Goal: Task Accomplishment & Management: Manage account settings

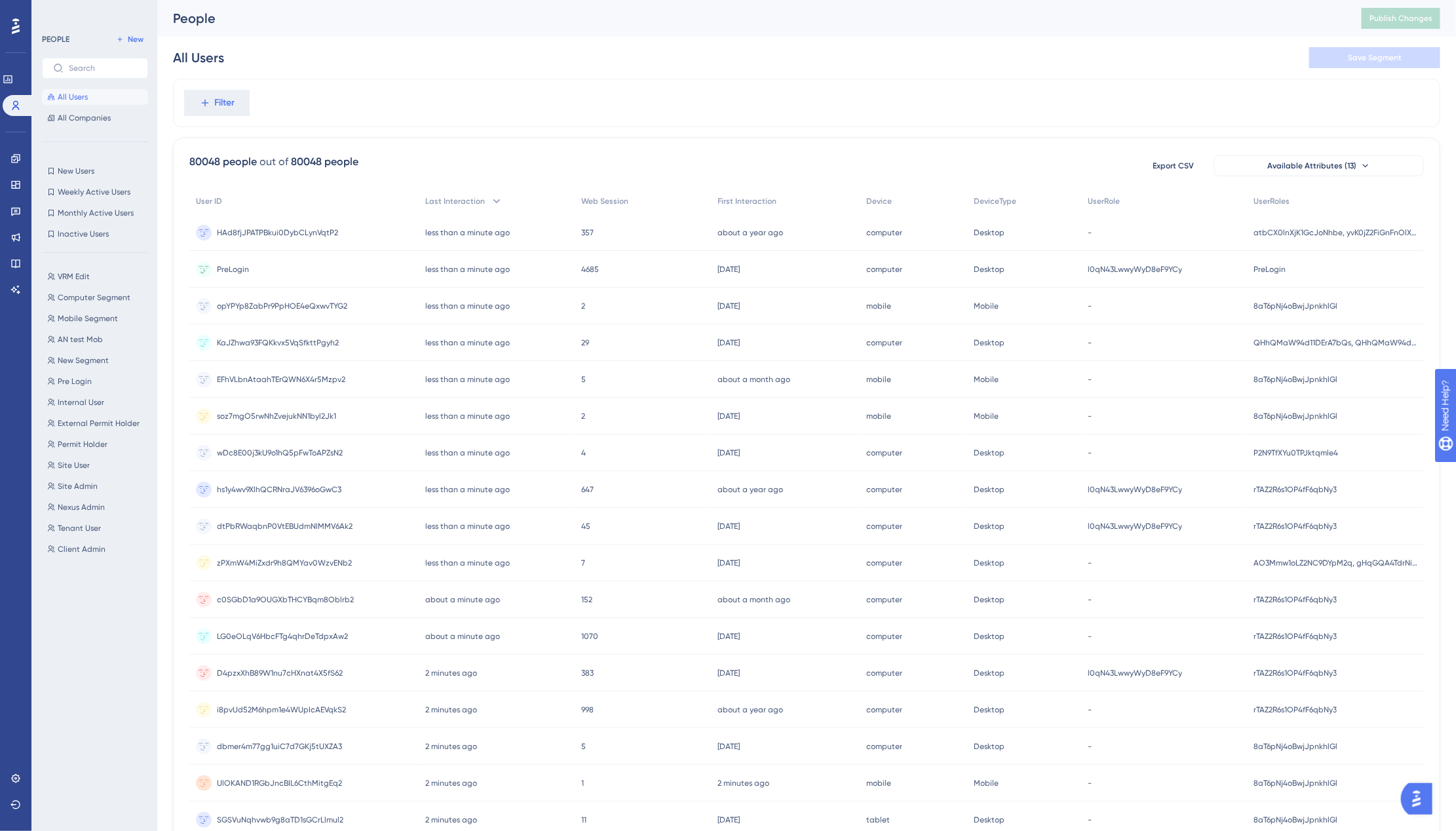
click at [30, 79] on div "Performance Users Engagement Widgets Feedback Product Updates Knowledge Base AI…" at bounding box center [15, 416] width 31 height 831
click at [13, 81] on icon at bounding box center [8, 80] width 11 height 11
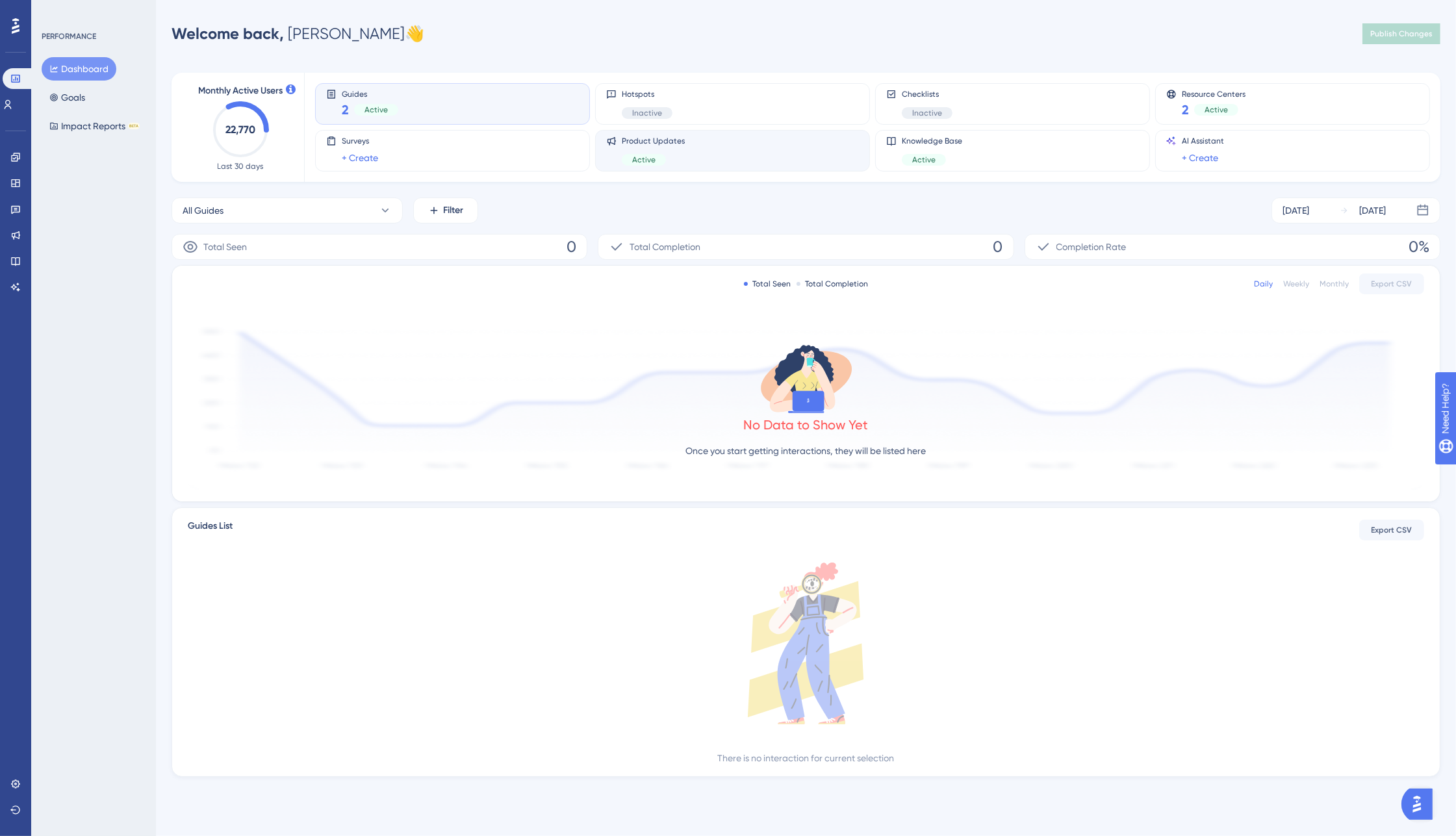
click at [693, 161] on div "Product Updates Active" at bounding box center [732, 151] width 253 height 30
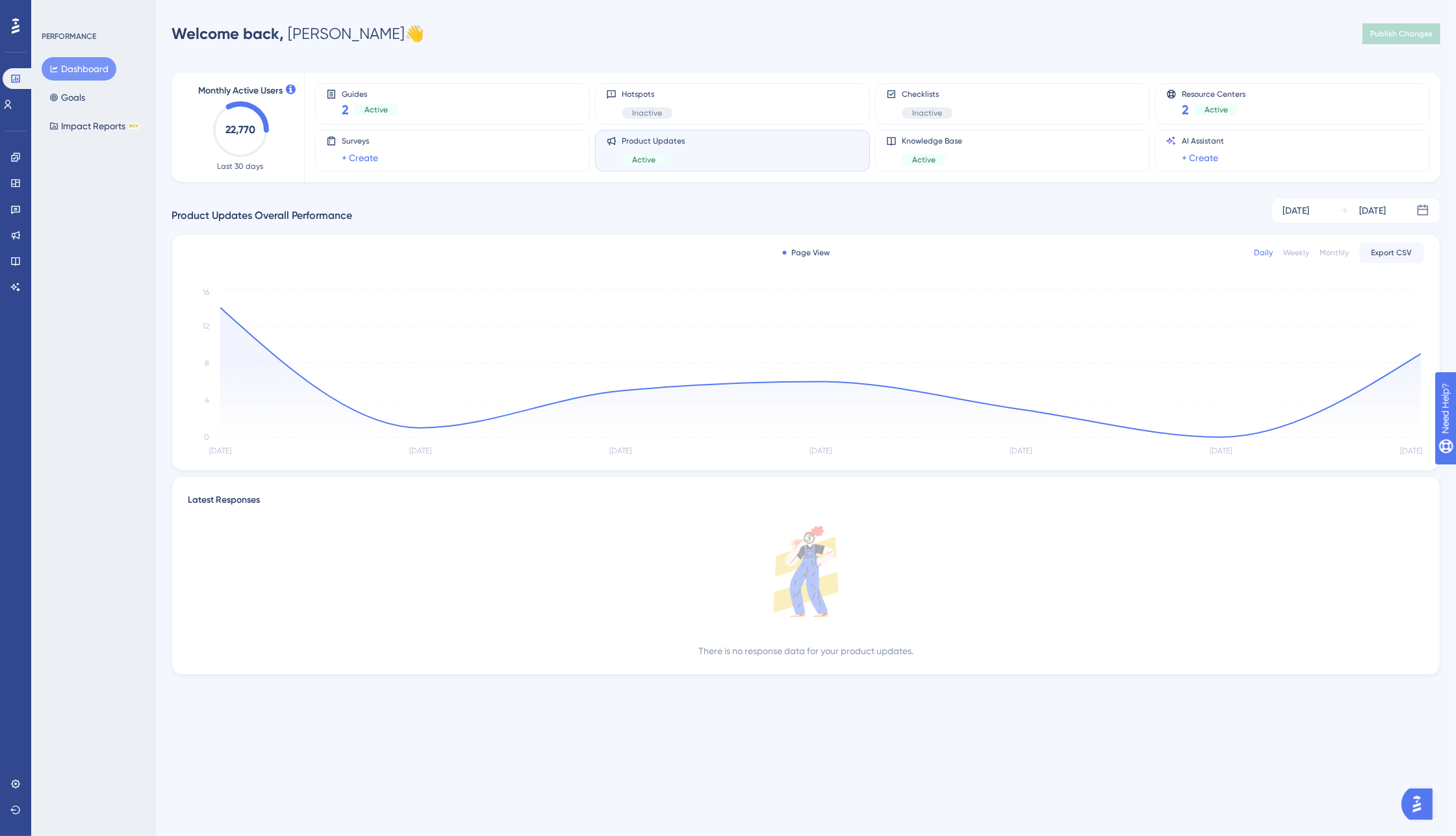
click at [1294, 254] on div "Weekly" at bounding box center [1295, 253] width 26 height 11
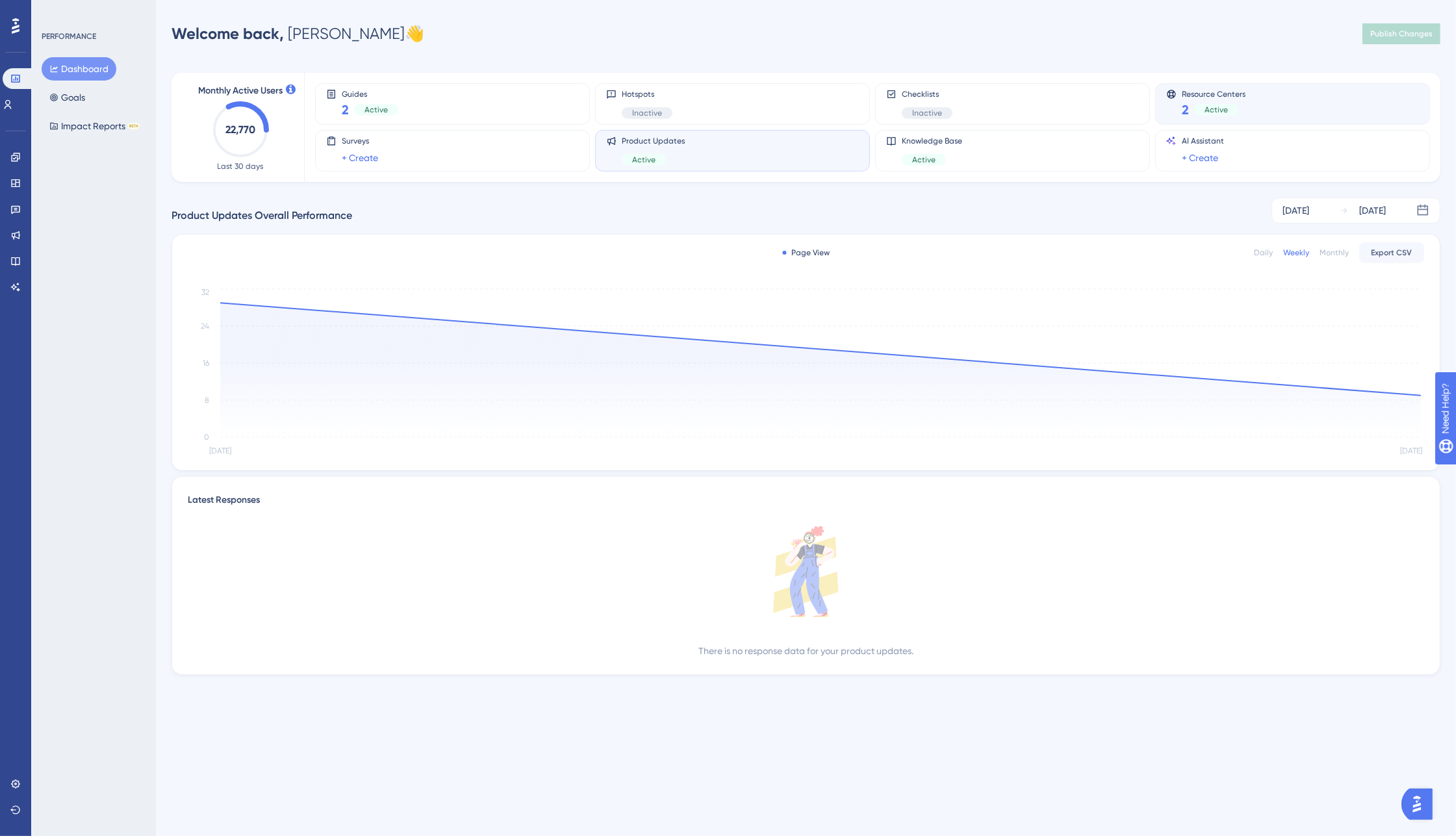
click at [1297, 113] on div "Resource Centers 2 Active" at bounding box center [1292, 104] width 253 height 30
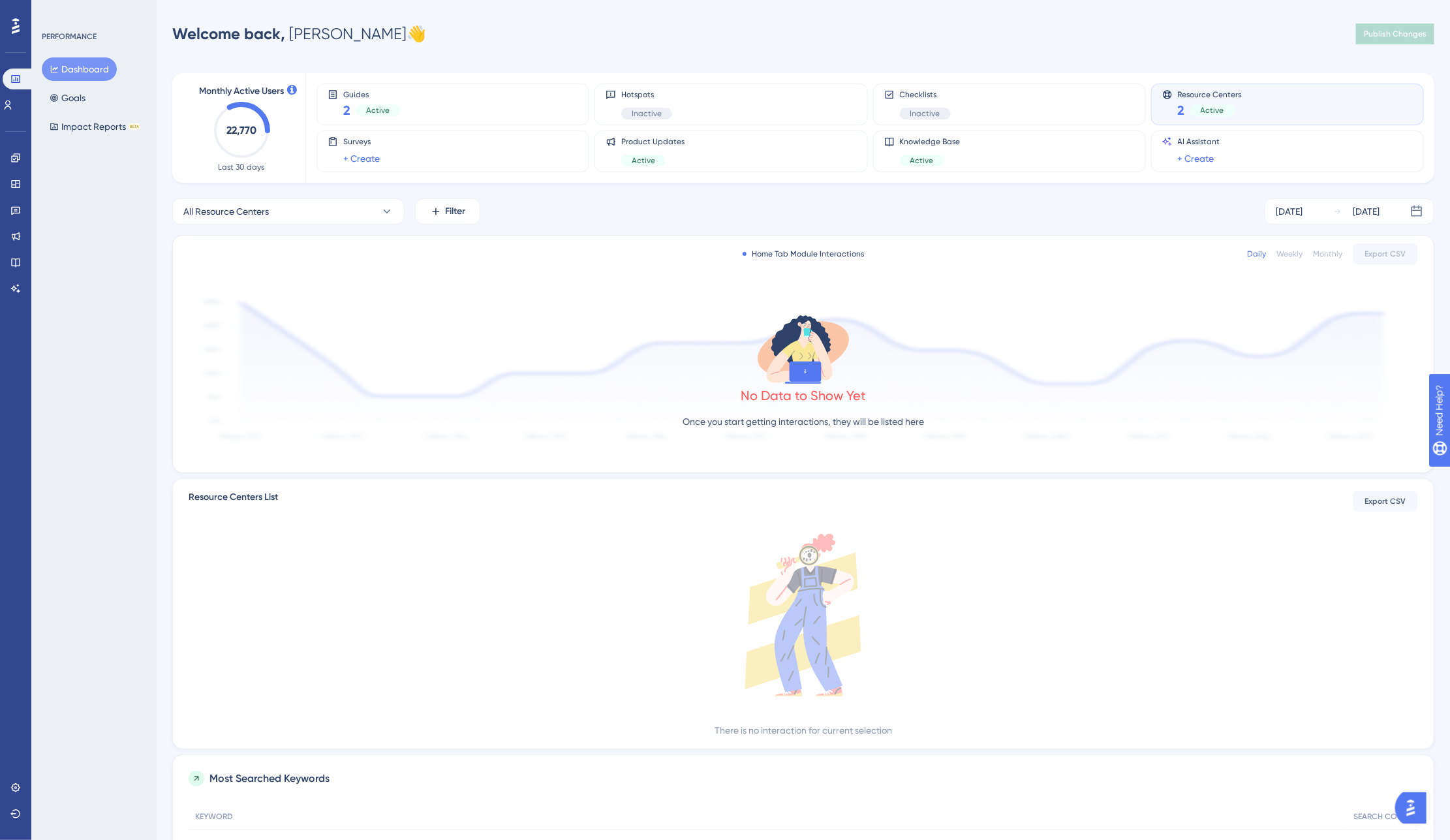
click at [1288, 259] on div "Weekly" at bounding box center [1289, 254] width 26 height 11
click at [1331, 251] on div "Monthly" at bounding box center [1327, 254] width 29 height 11
click at [11, 160] on link at bounding box center [16, 157] width 11 height 21
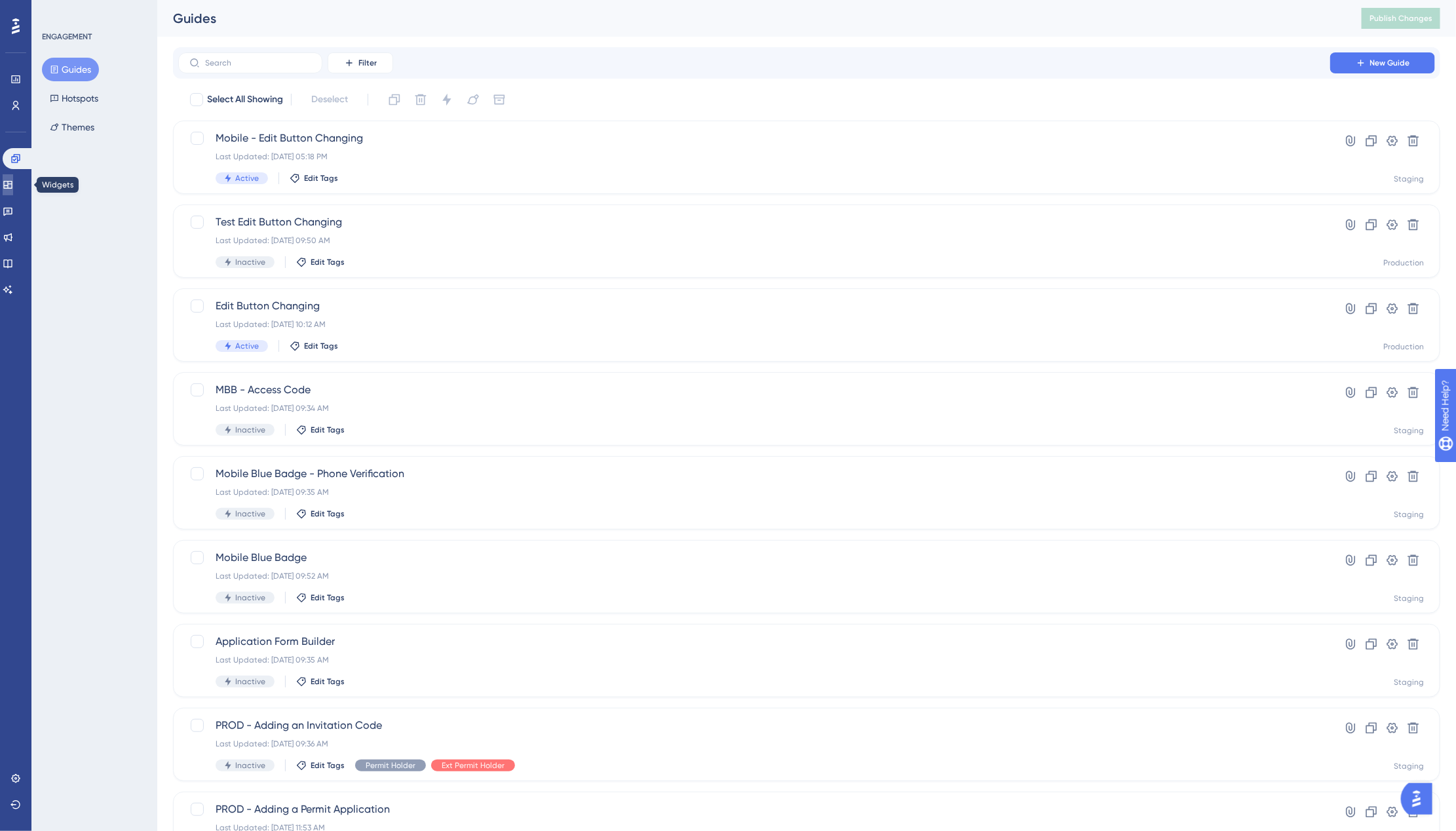
click at [13, 182] on icon at bounding box center [8, 184] width 11 height 11
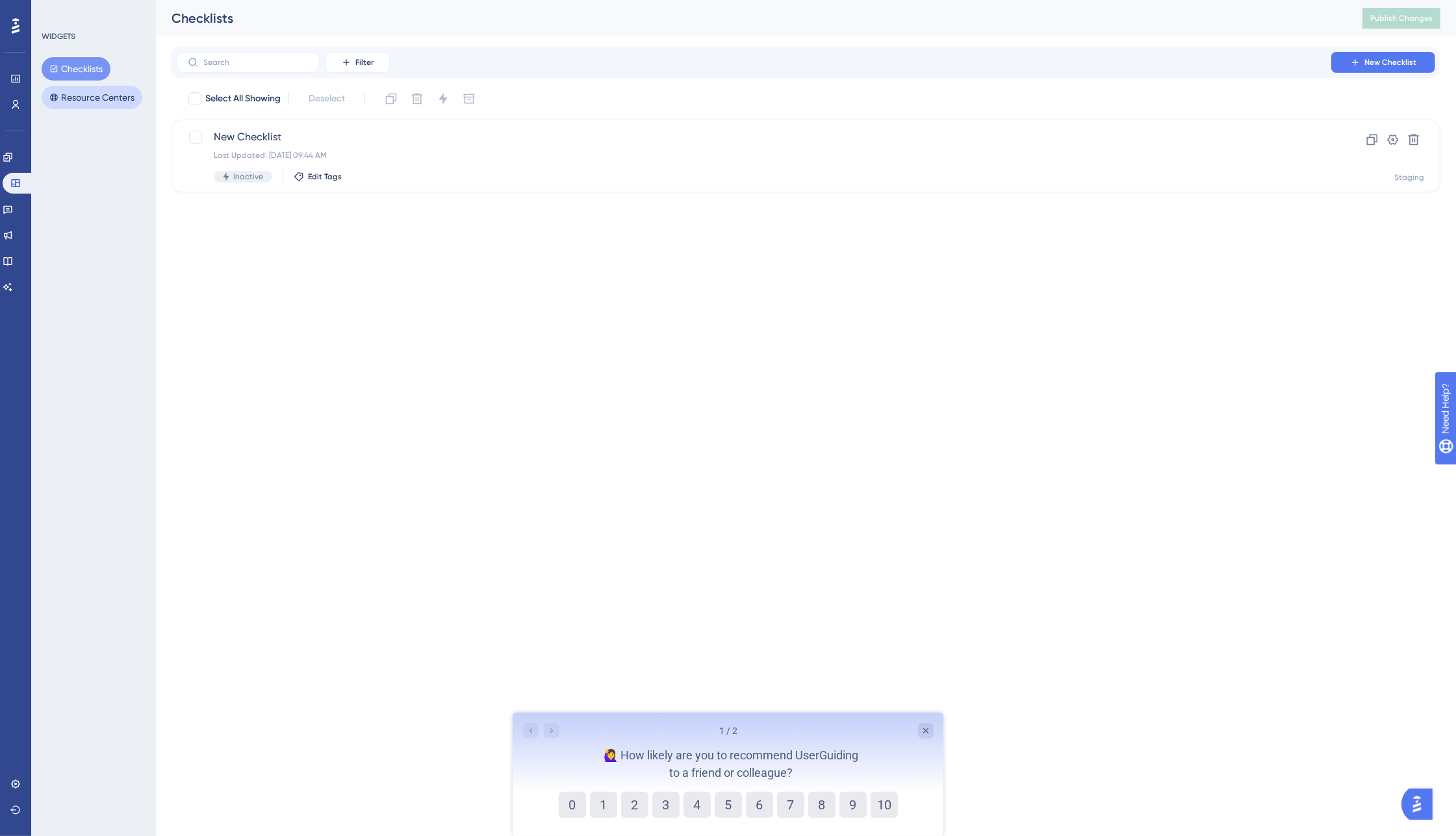
click at [81, 100] on button "Resource Centers" at bounding box center [91, 98] width 100 height 23
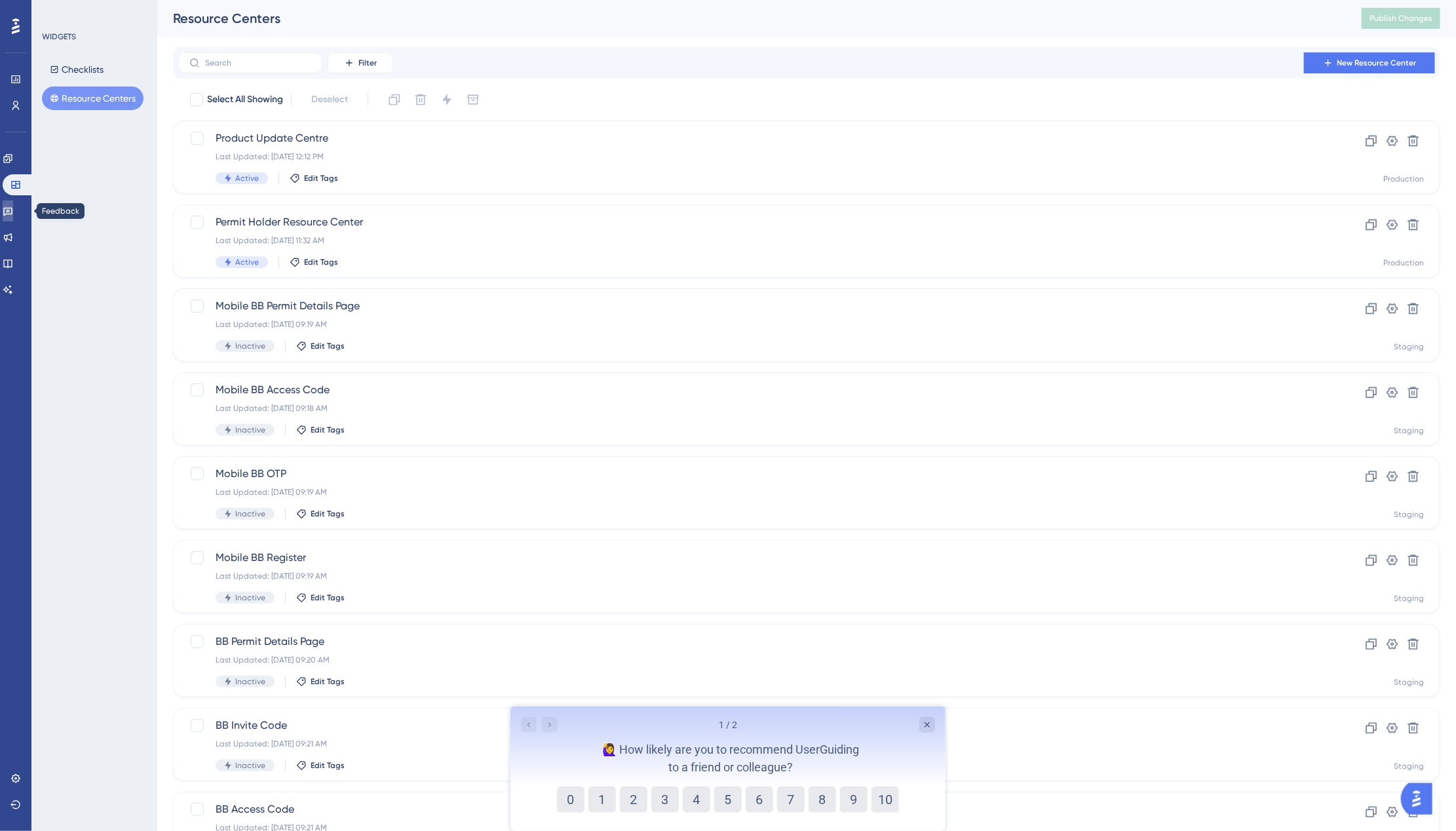
click at [13, 206] on icon at bounding box center [8, 211] width 11 height 11
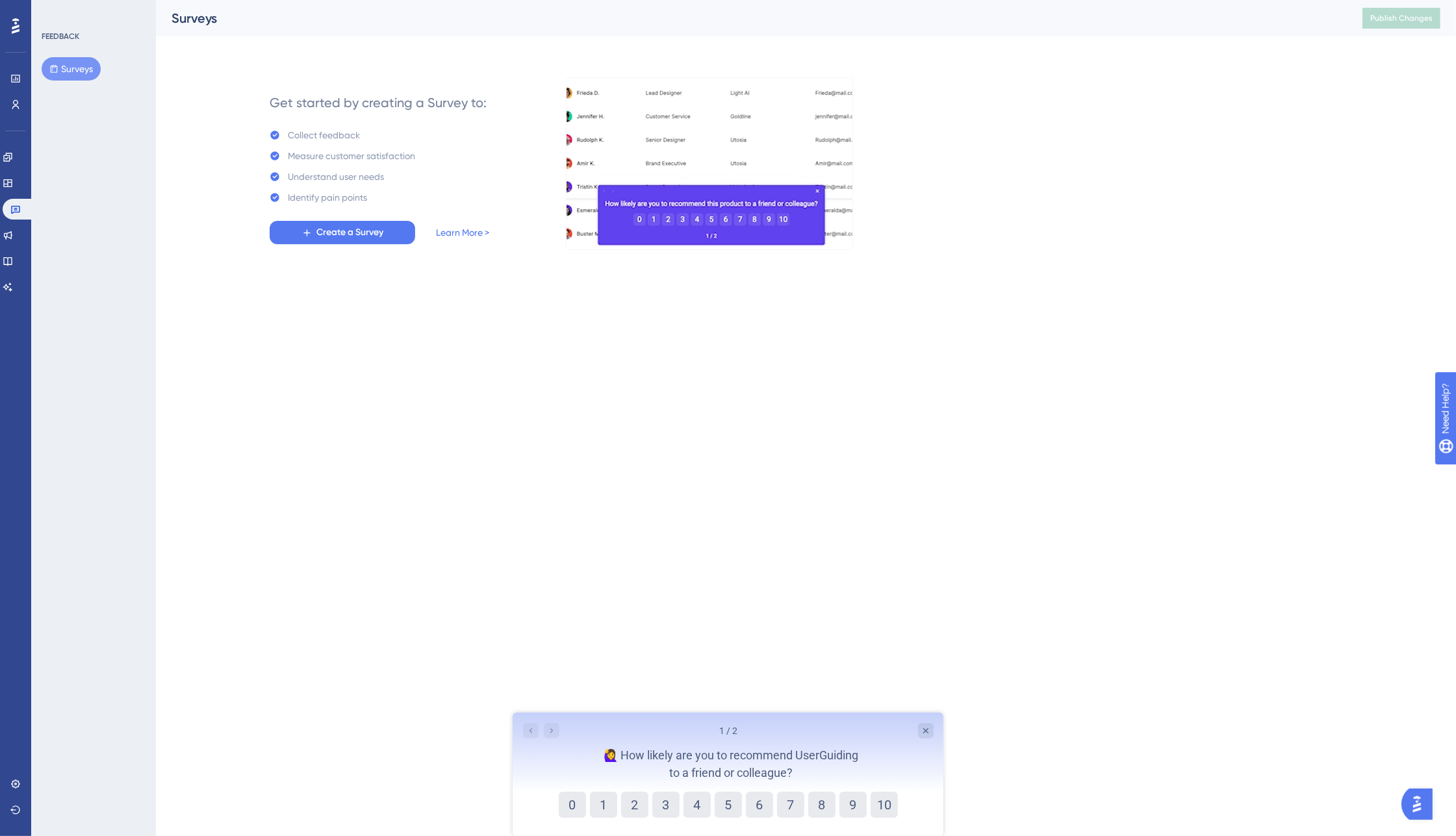
click at [15, 248] on div "Engagement Widgets Feedback Product Updates Knowledge Base AI Assistant" at bounding box center [15, 222] width 26 height 151
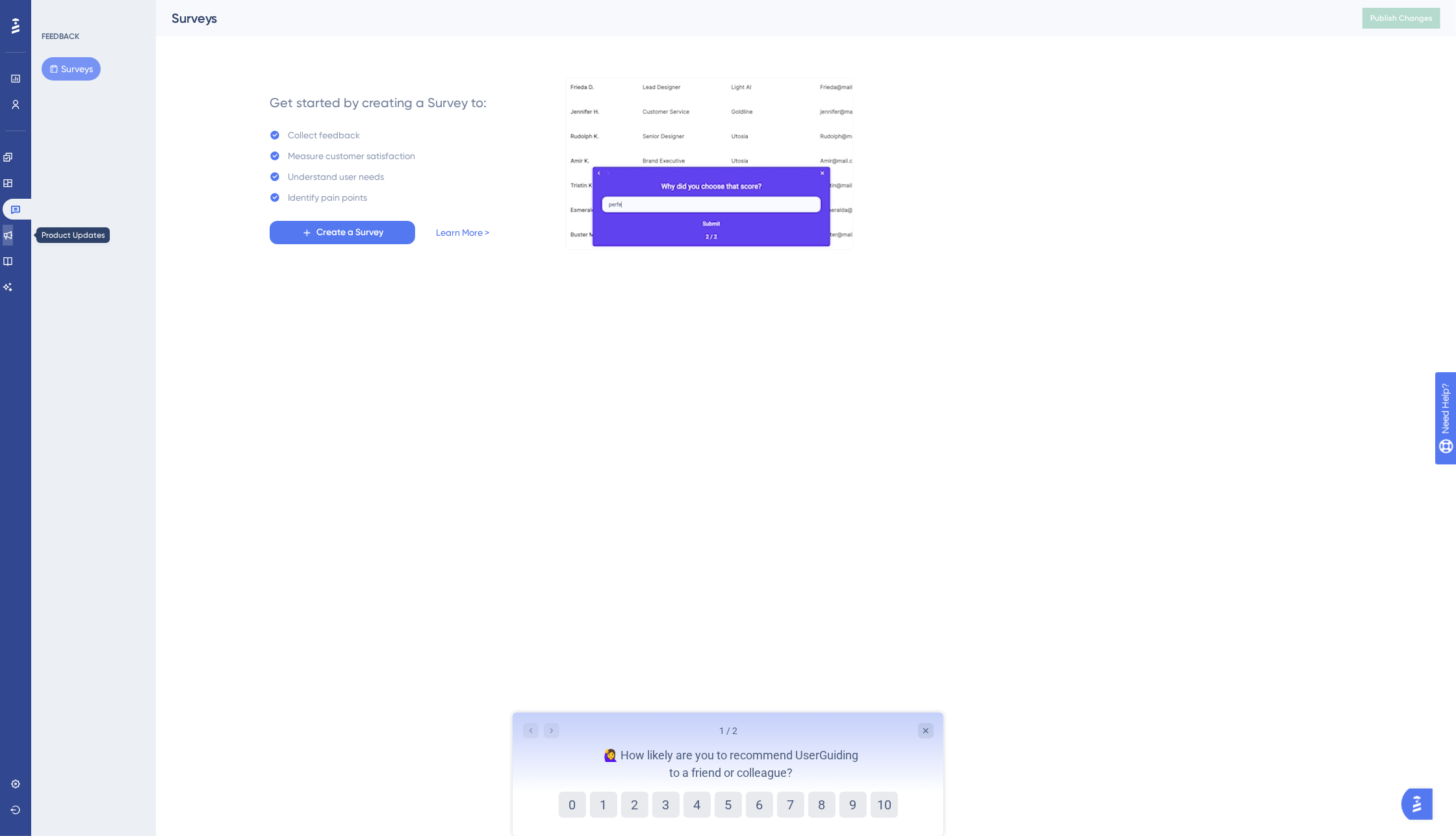
click at [13, 231] on icon at bounding box center [8, 235] width 11 height 11
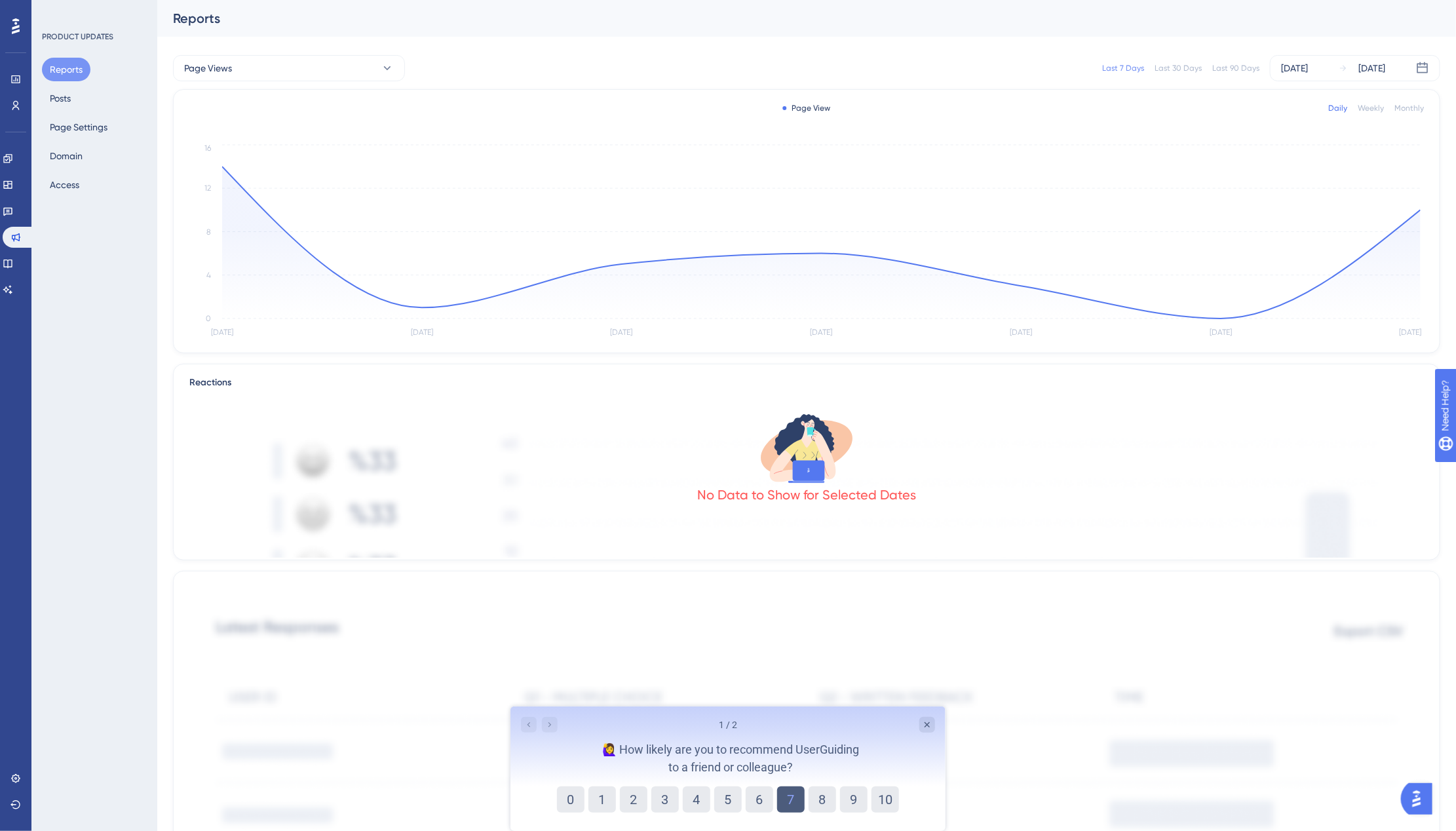
click at [784, 802] on button "7" at bounding box center [790, 798] width 28 height 26
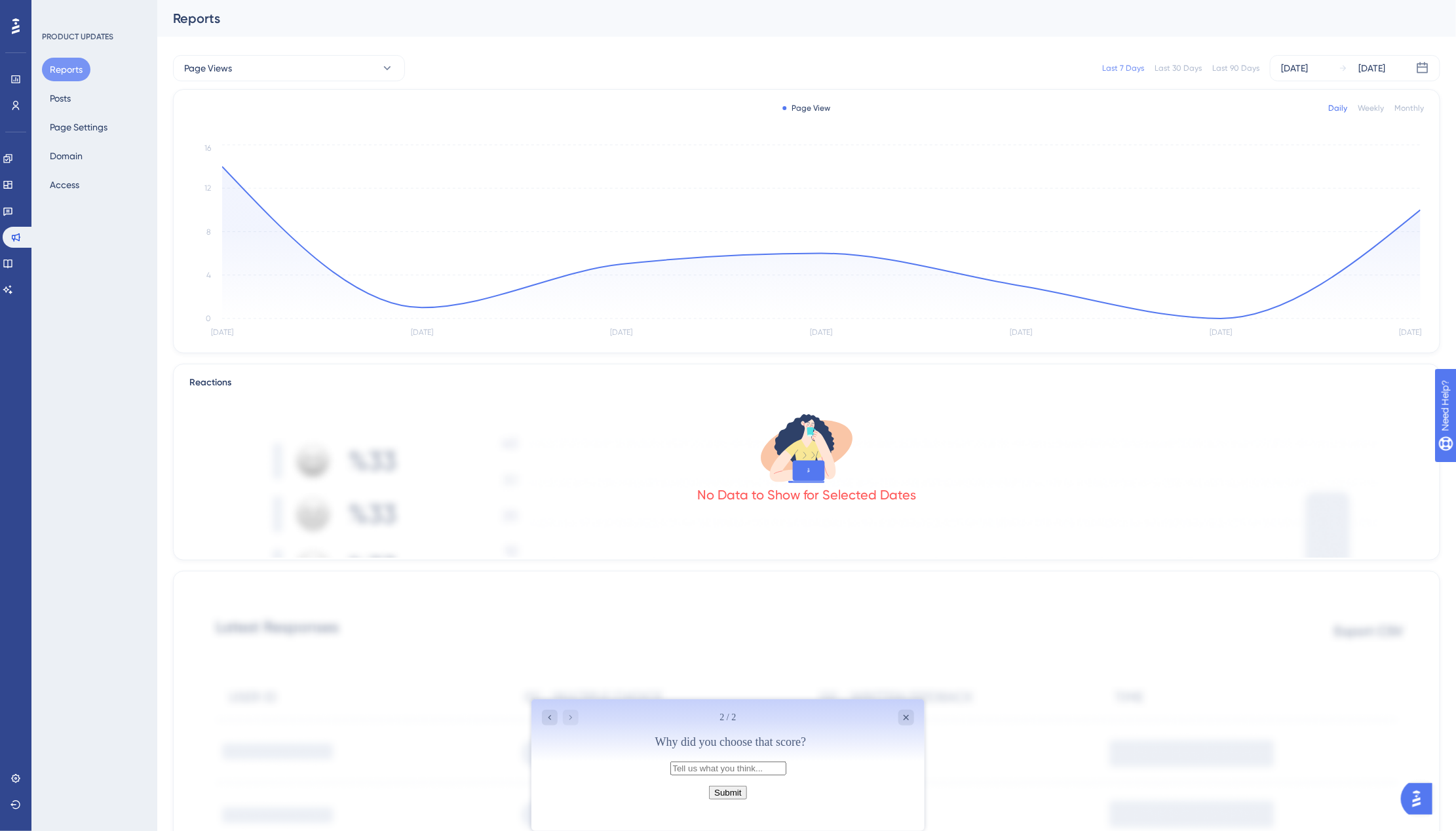
click at [670, 775] on input "text" at bounding box center [728, 767] width 116 height 13
type input "Great features and support but can be a bit technical setting things up."
click at [724, 799] on button "Submit" at bounding box center [727, 792] width 38 height 13
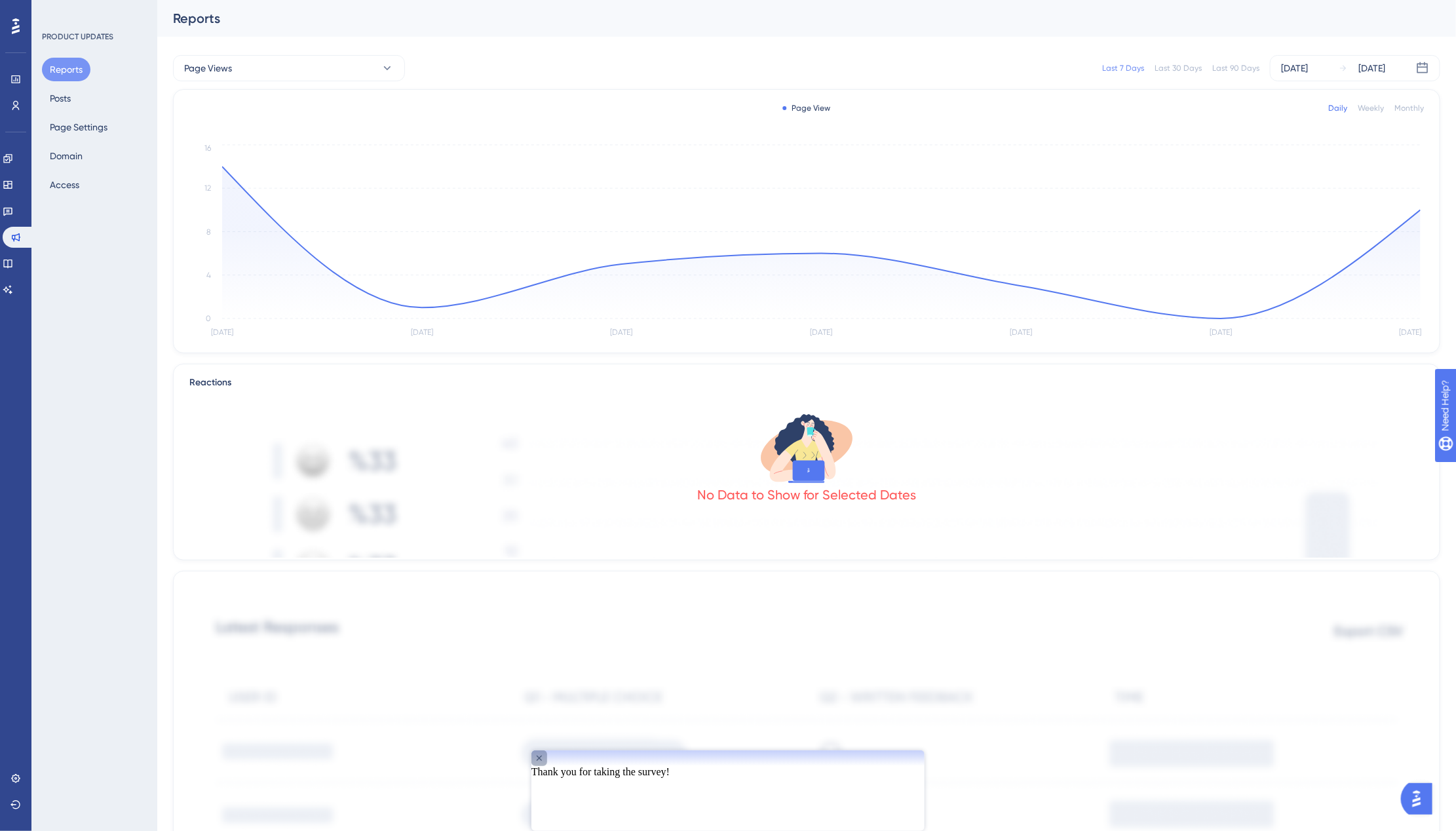
click at [544, 763] on icon "Close survey" at bounding box center [539, 758] width 11 height 11
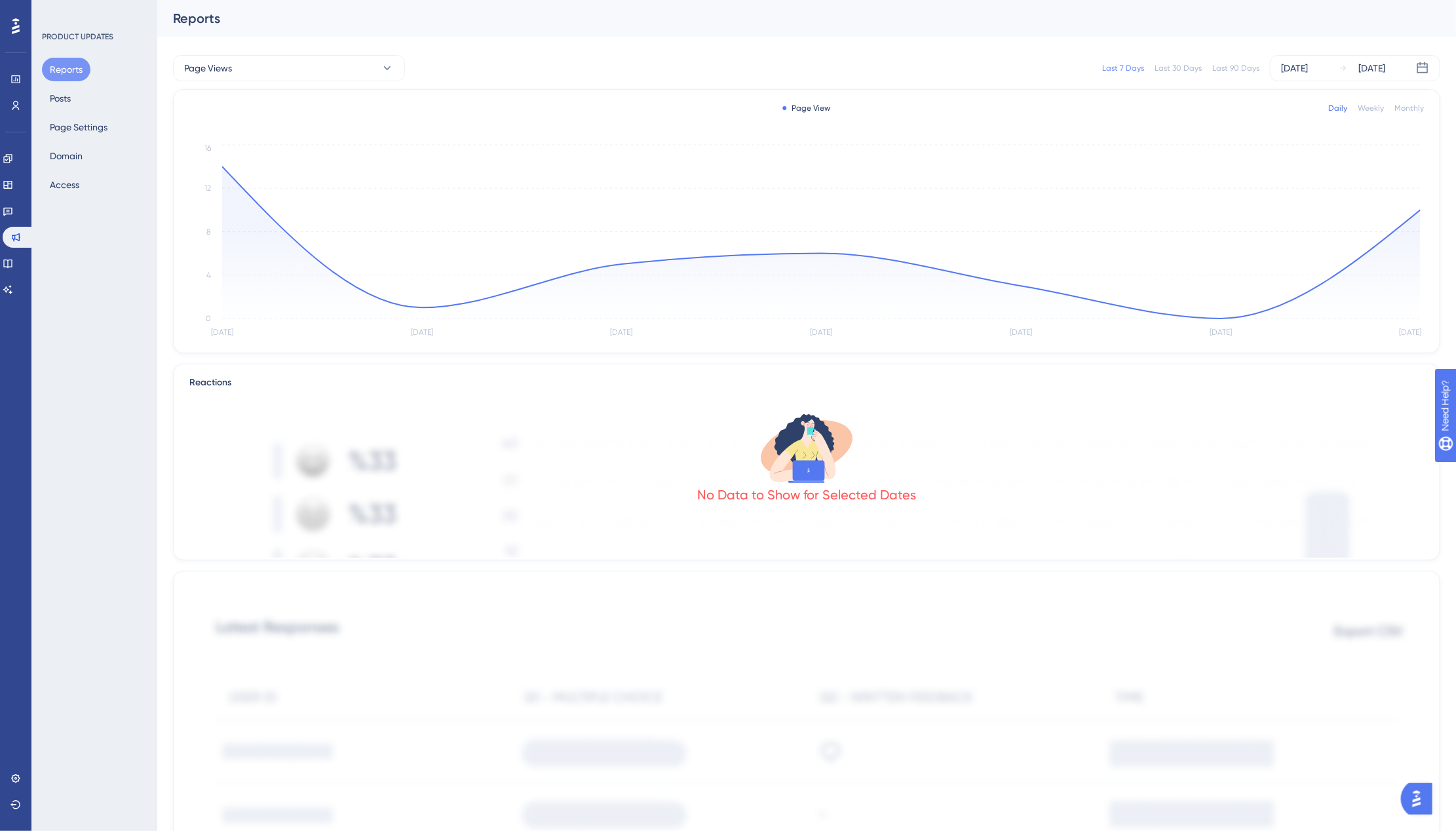
click at [16, 24] on icon at bounding box center [15, 26] width 8 height 16
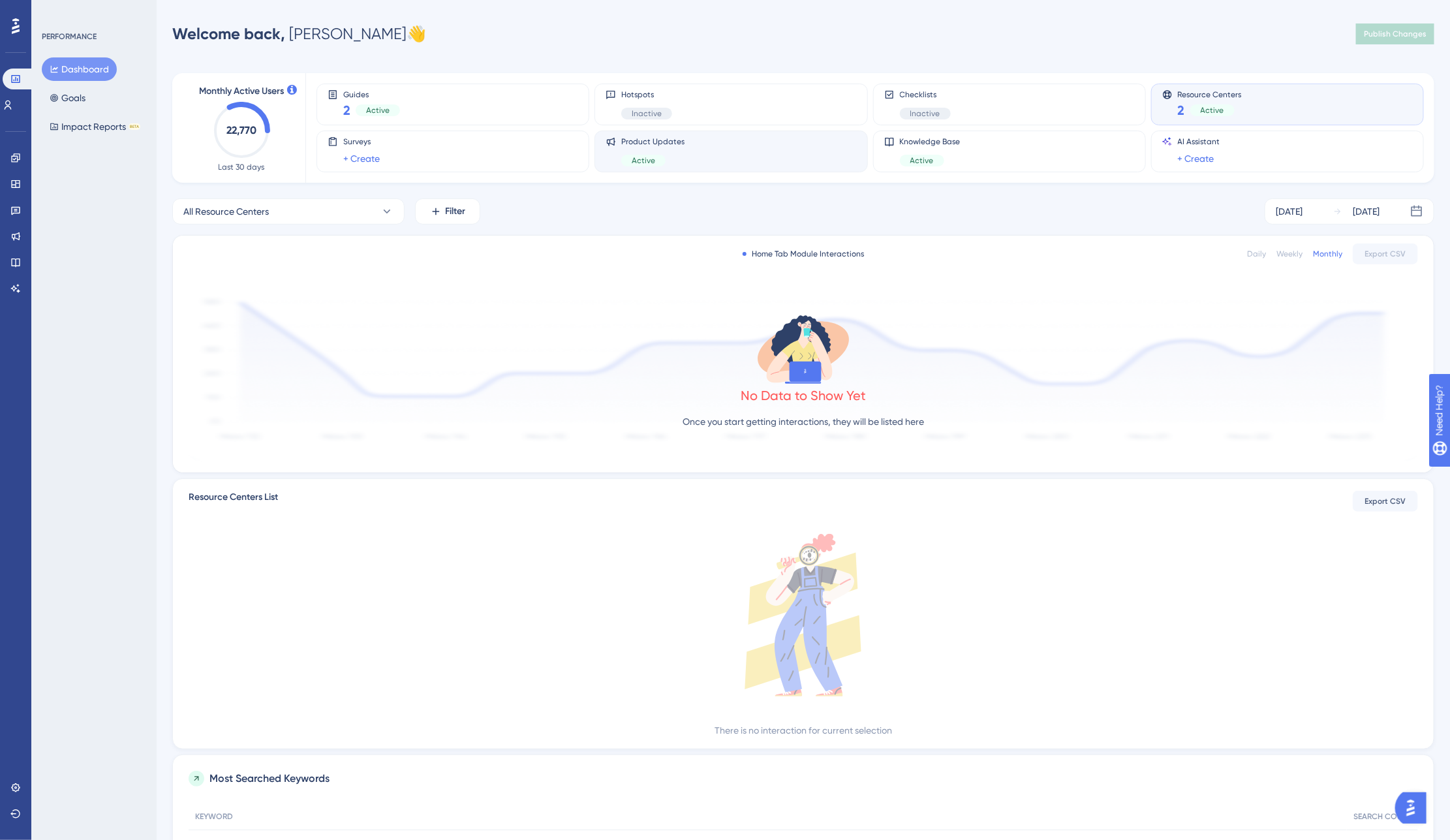
click at [731, 148] on div "Product Updates Active" at bounding box center [730, 152] width 251 height 30
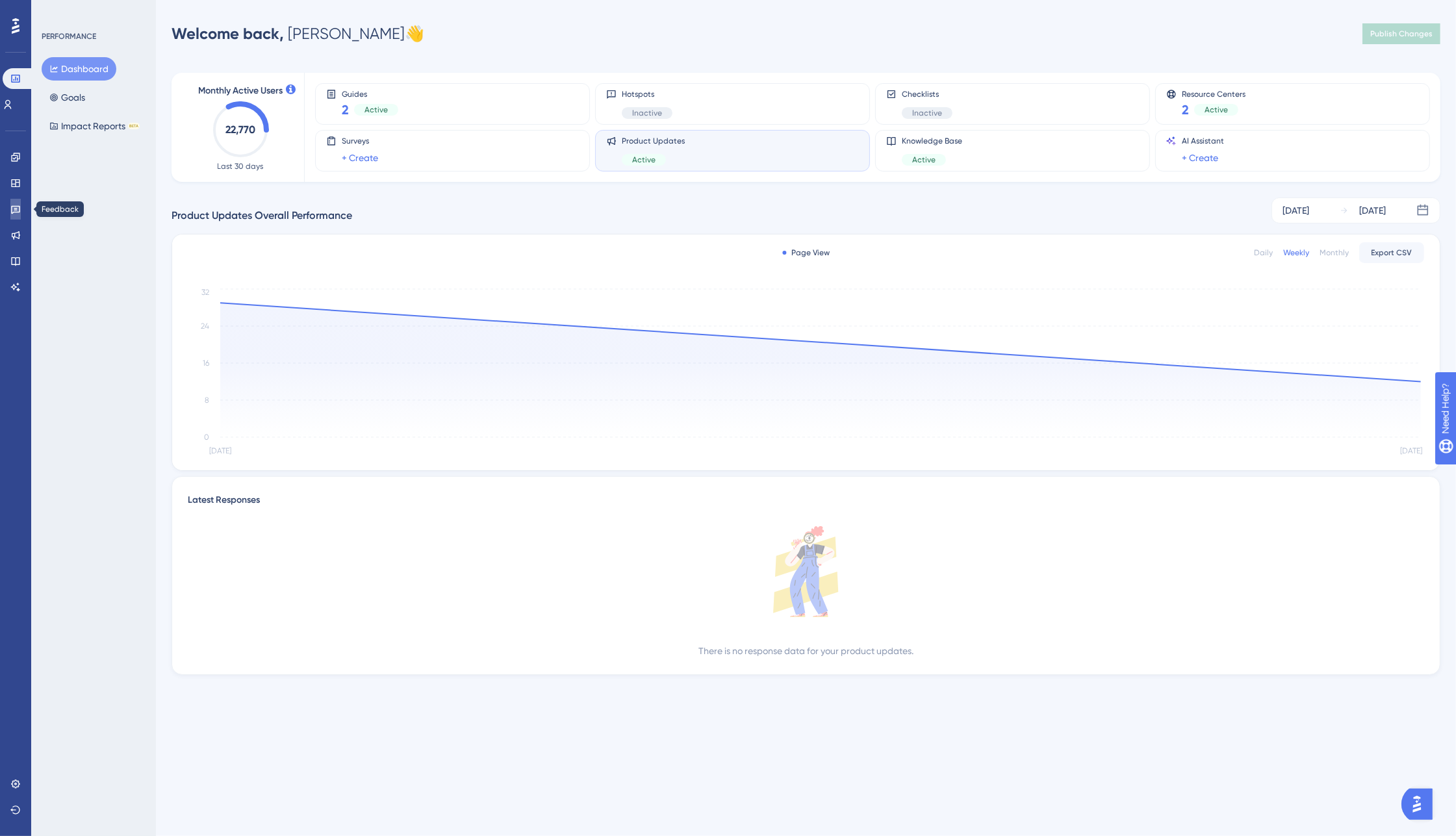
click at [11, 205] on link at bounding box center [16, 209] width 11 height 20
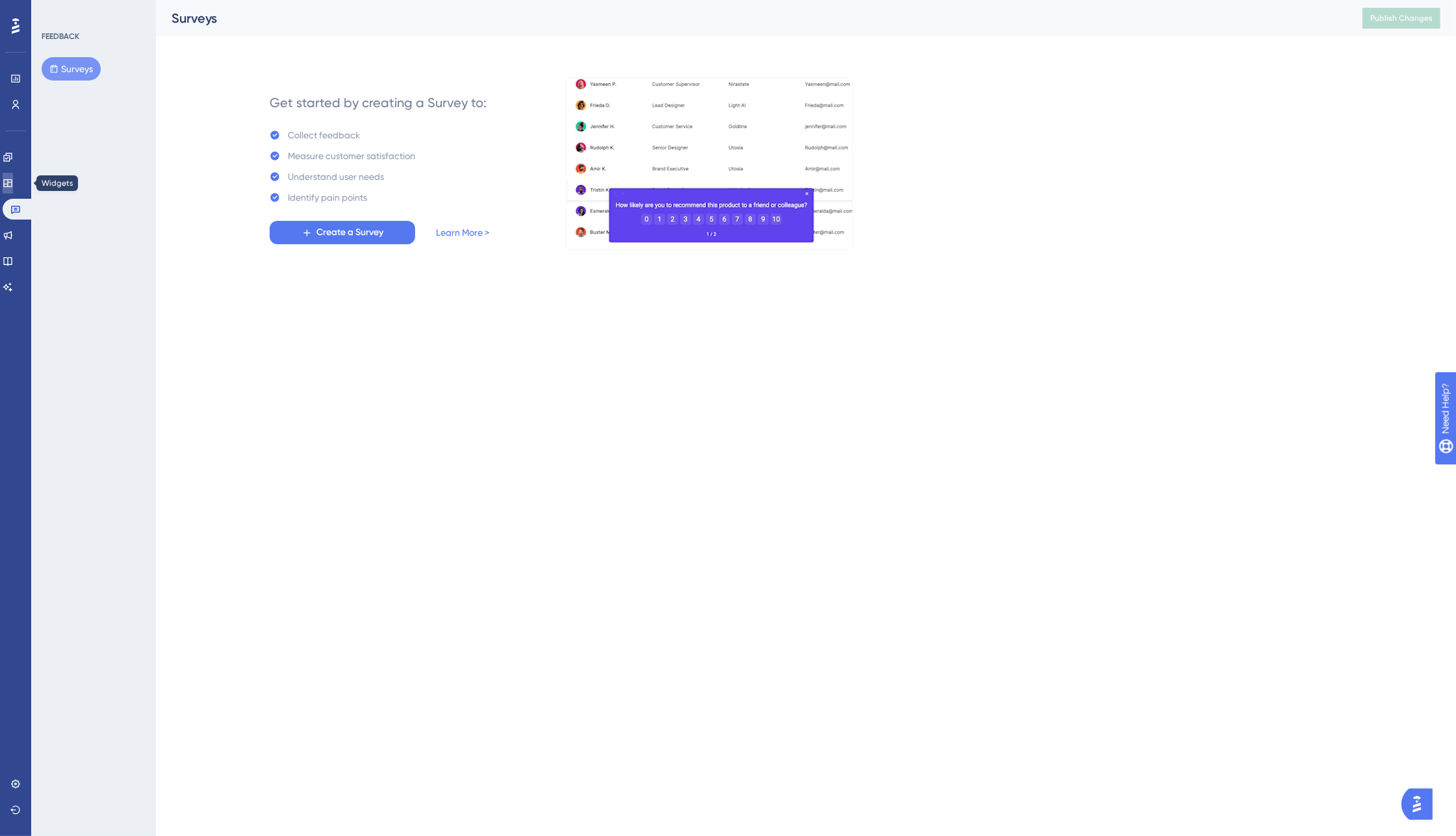
click at [13, 177] on link at bounding box center [8, 183] width 11 height 20
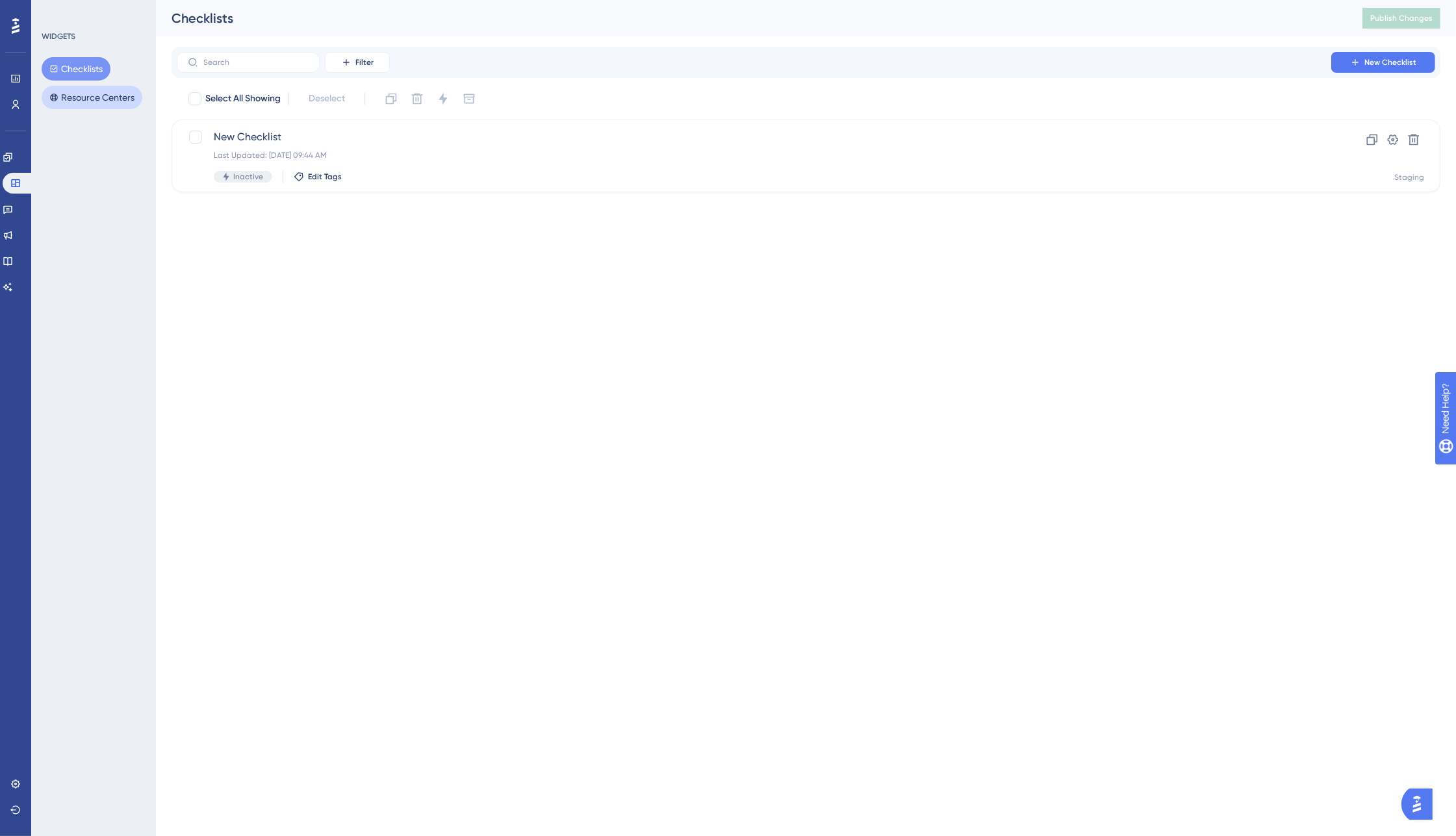
click at [107, 95] on button "Resource Centers" at bounding box center [91, 98] width 100 height 23
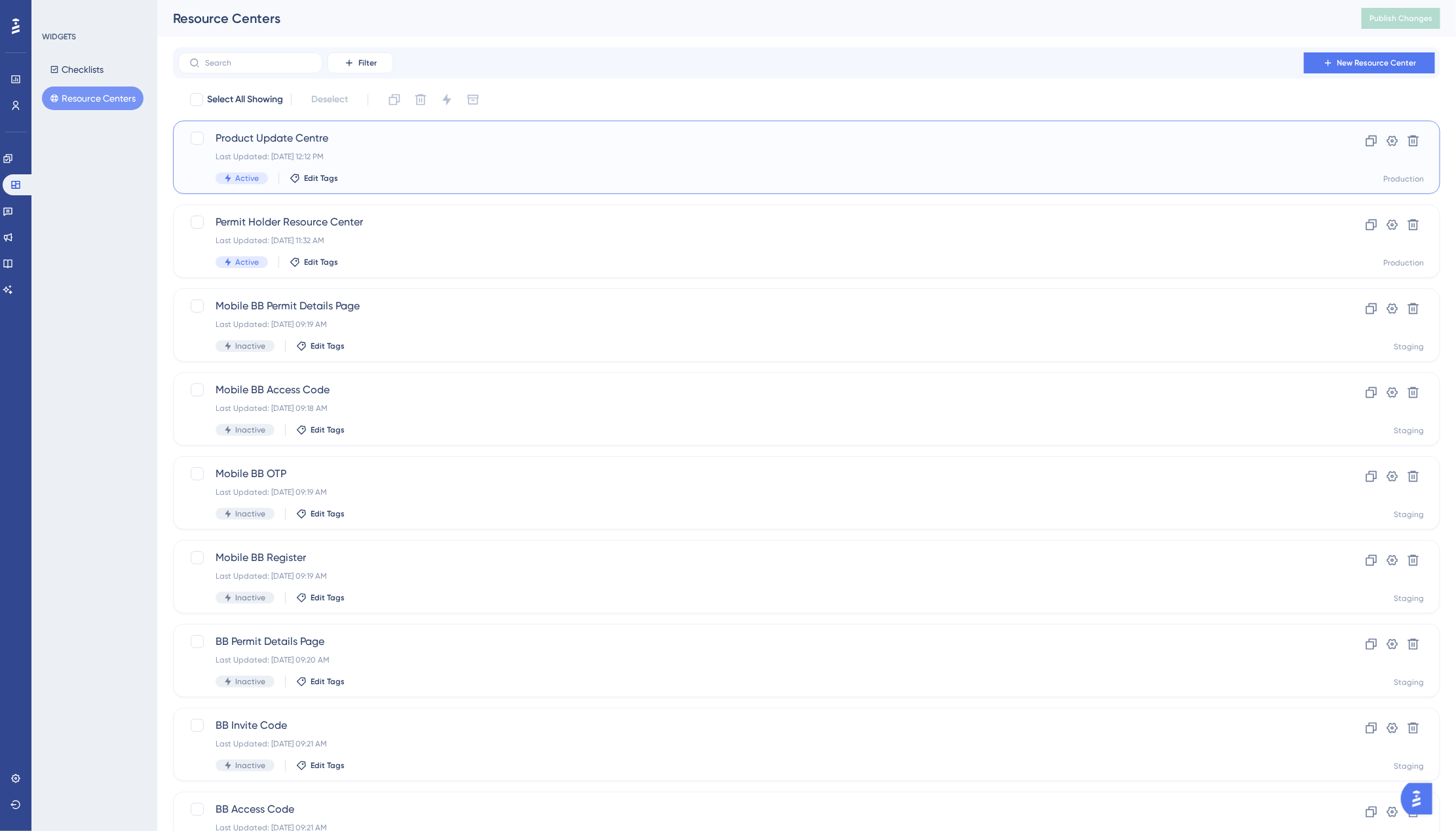
click at [433, 148] on div "Product Update Centre Last Updated: [DATE] 12:12 PM Active Edit Tags" at bounding box center [754, 158] width 1077 height 54
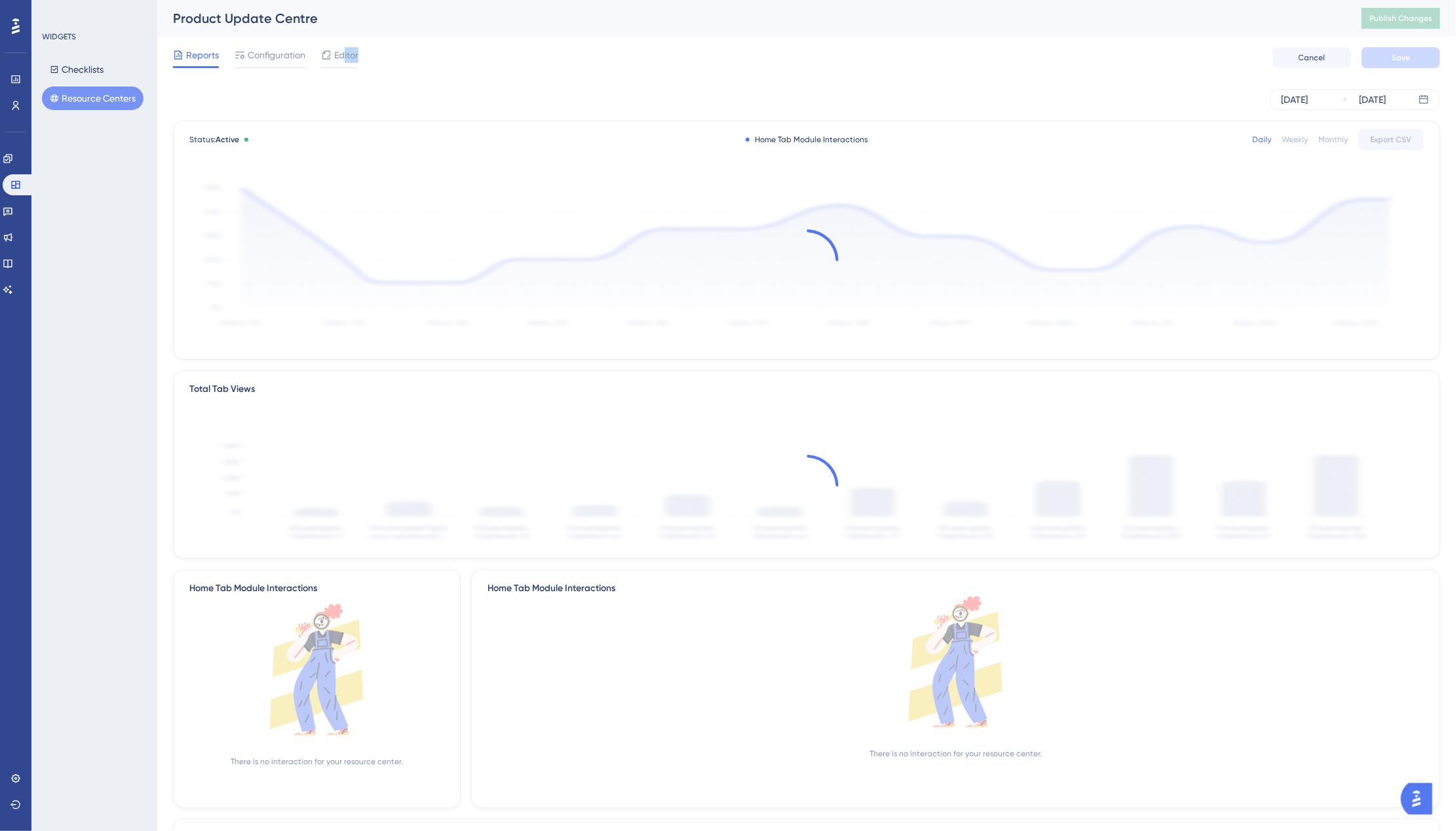
click at [344, 63] on div "Editor" at bounding box center [340, 57] width 38 height 21
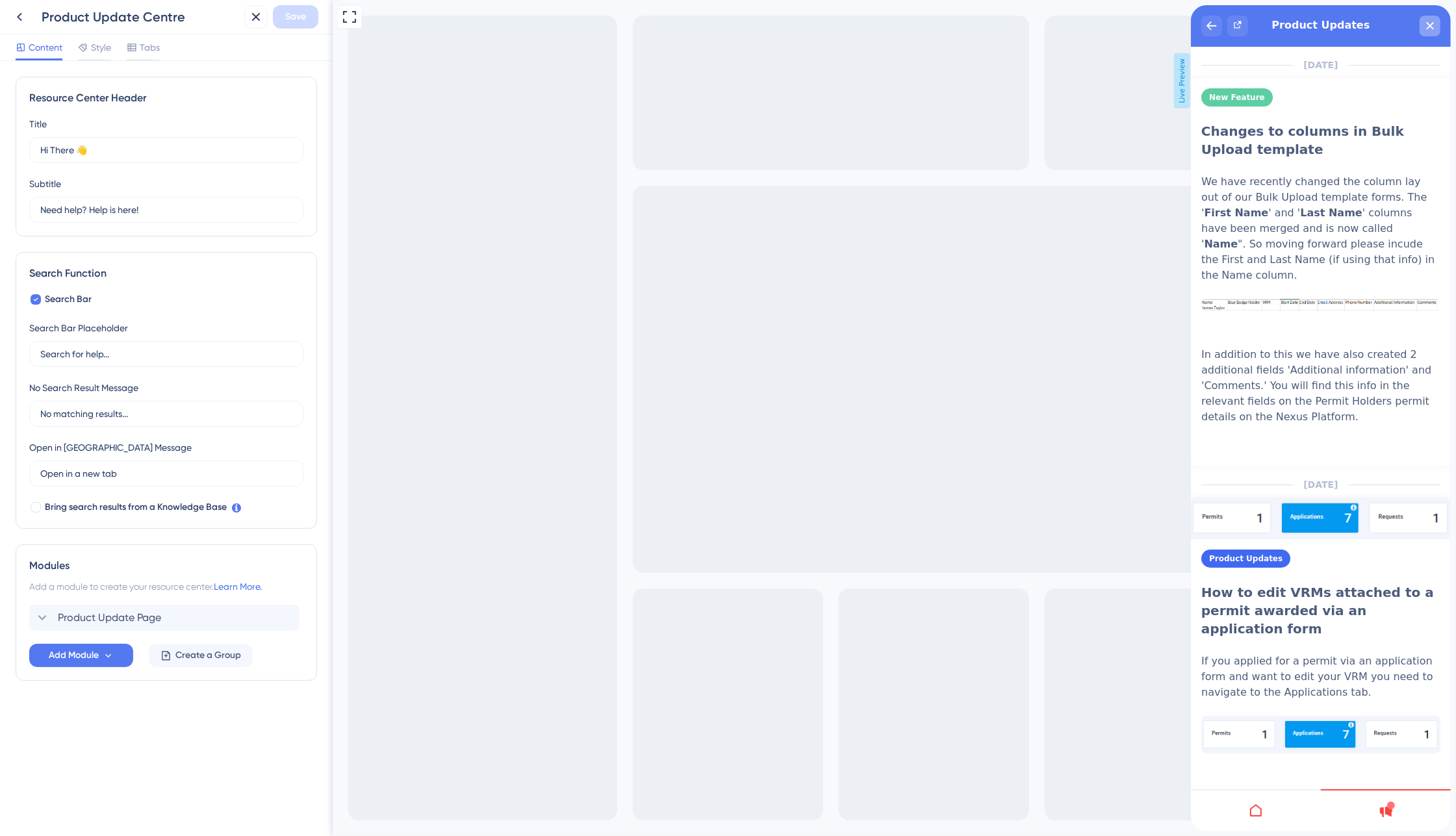
click at [1430, 28] on icon "close resource center" at bounding box center [1428, 26] width 8 height 8
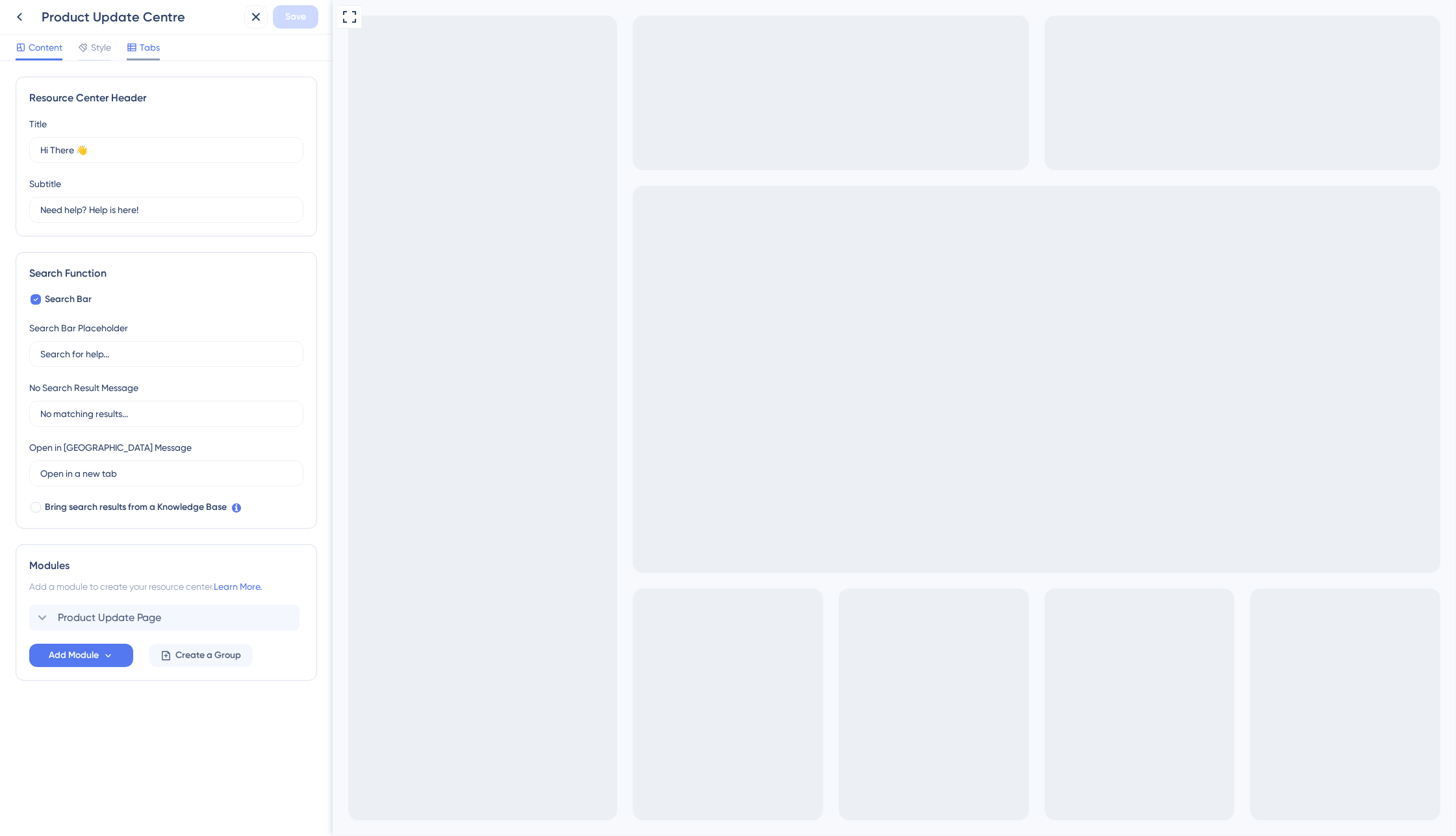
click at [150, 52] on span "Tabs" at bounding box center [149, 48] width 20 height 16
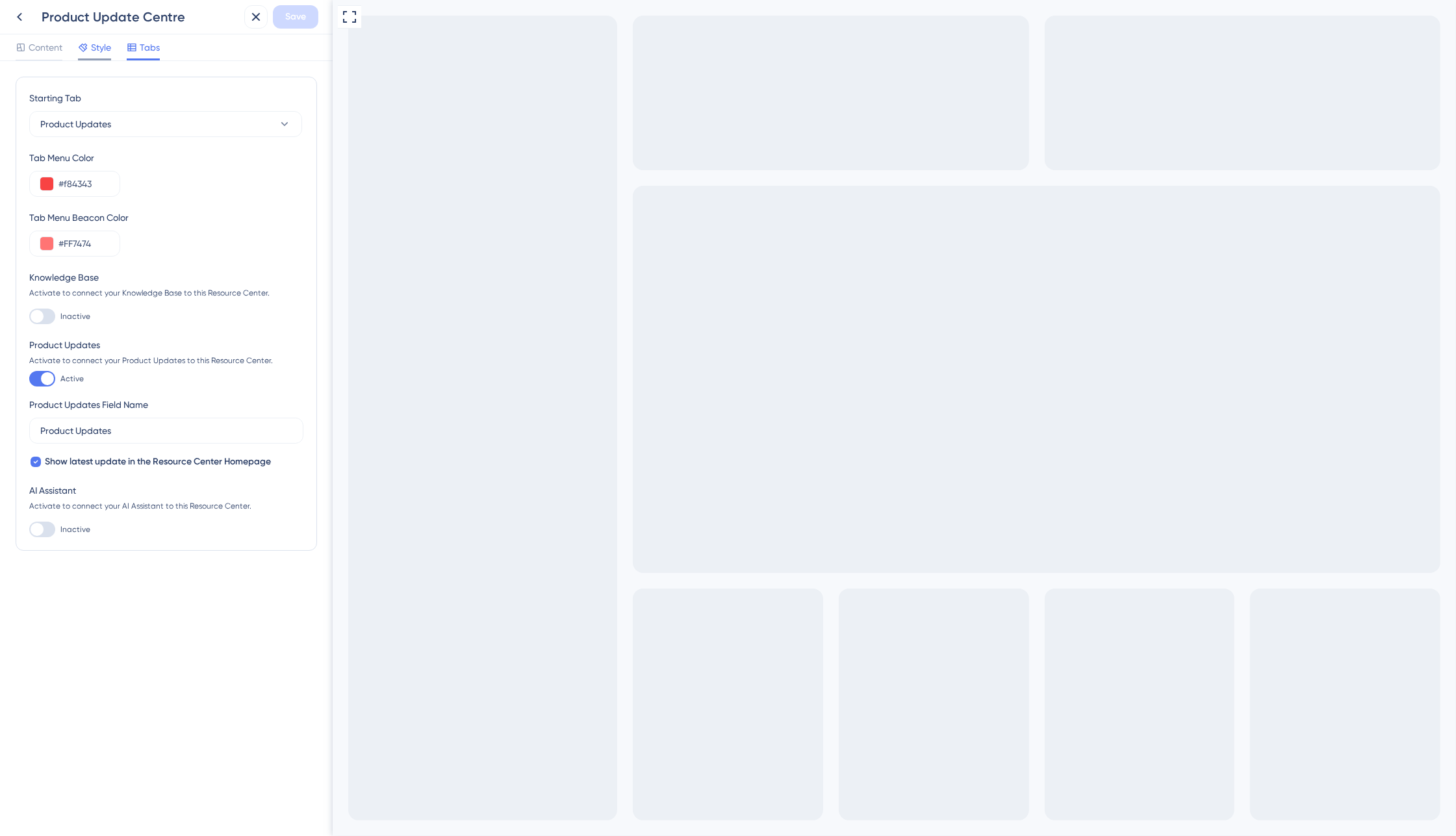
click at [106, 50] on span "Style" at bounding box center [100, 48] width 20 height 16
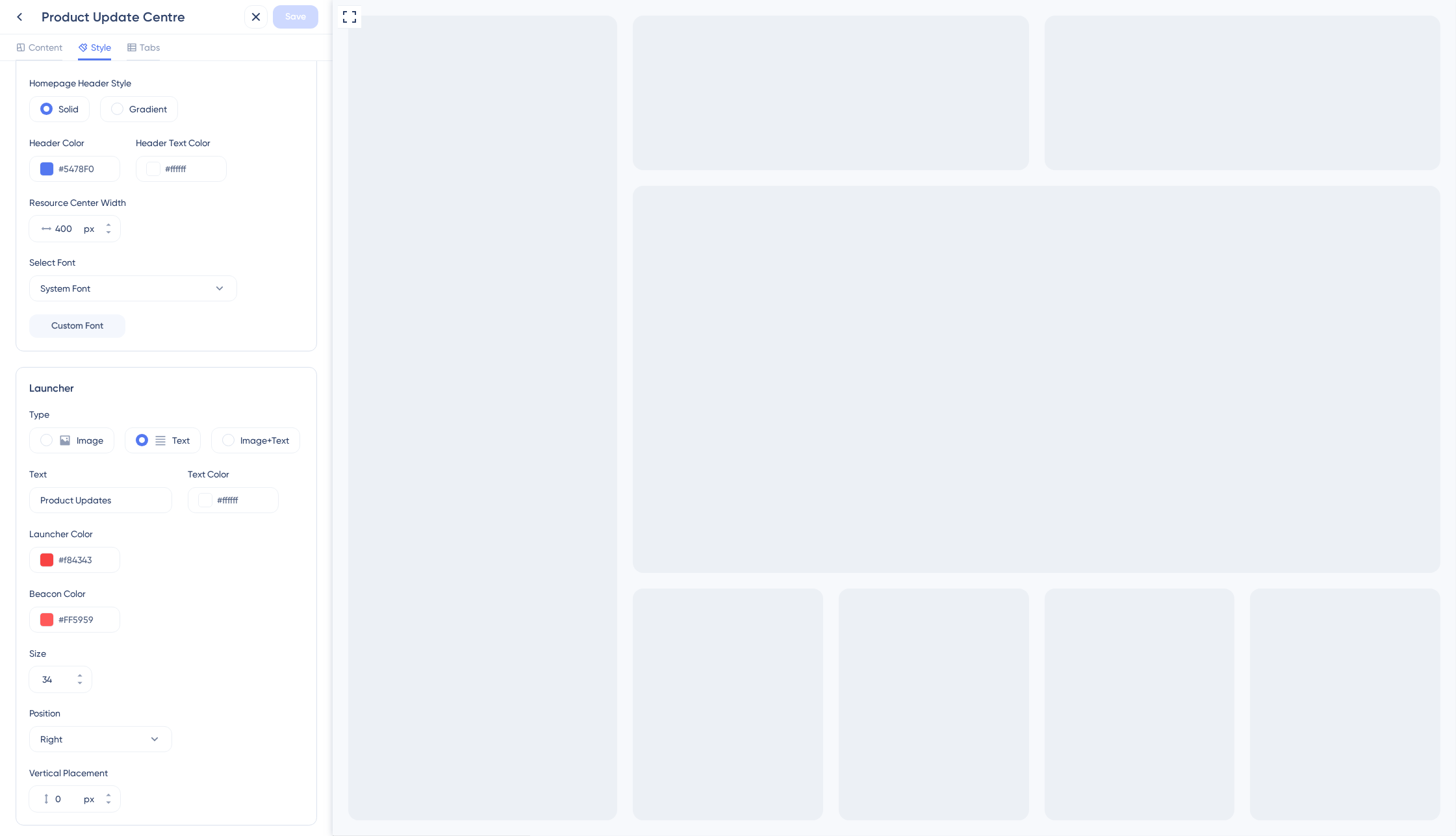
scroll to position [99, 0]
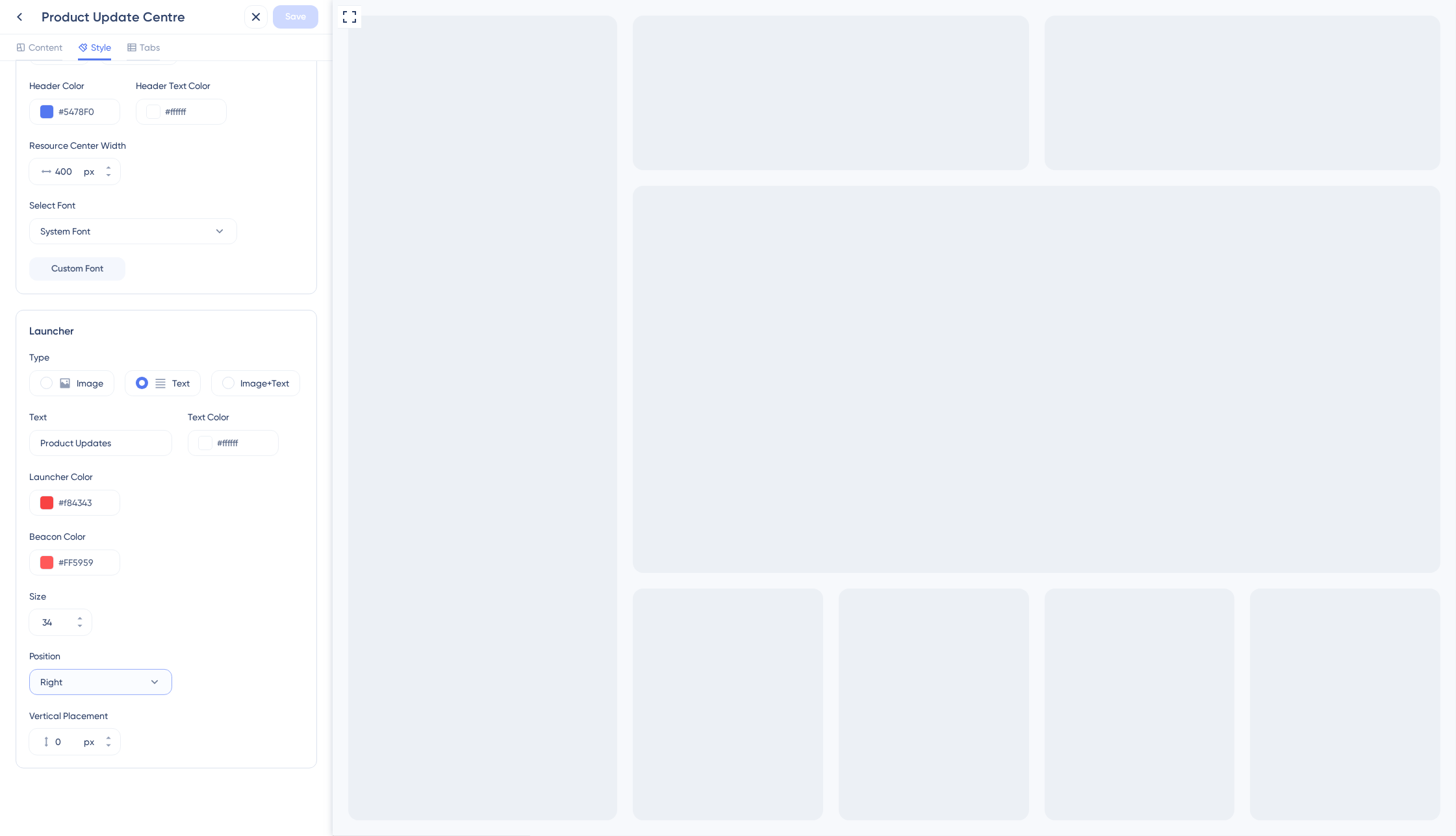
click at [129, 690] on button "Right" at bounding box center [100, 682] width 143 height 26
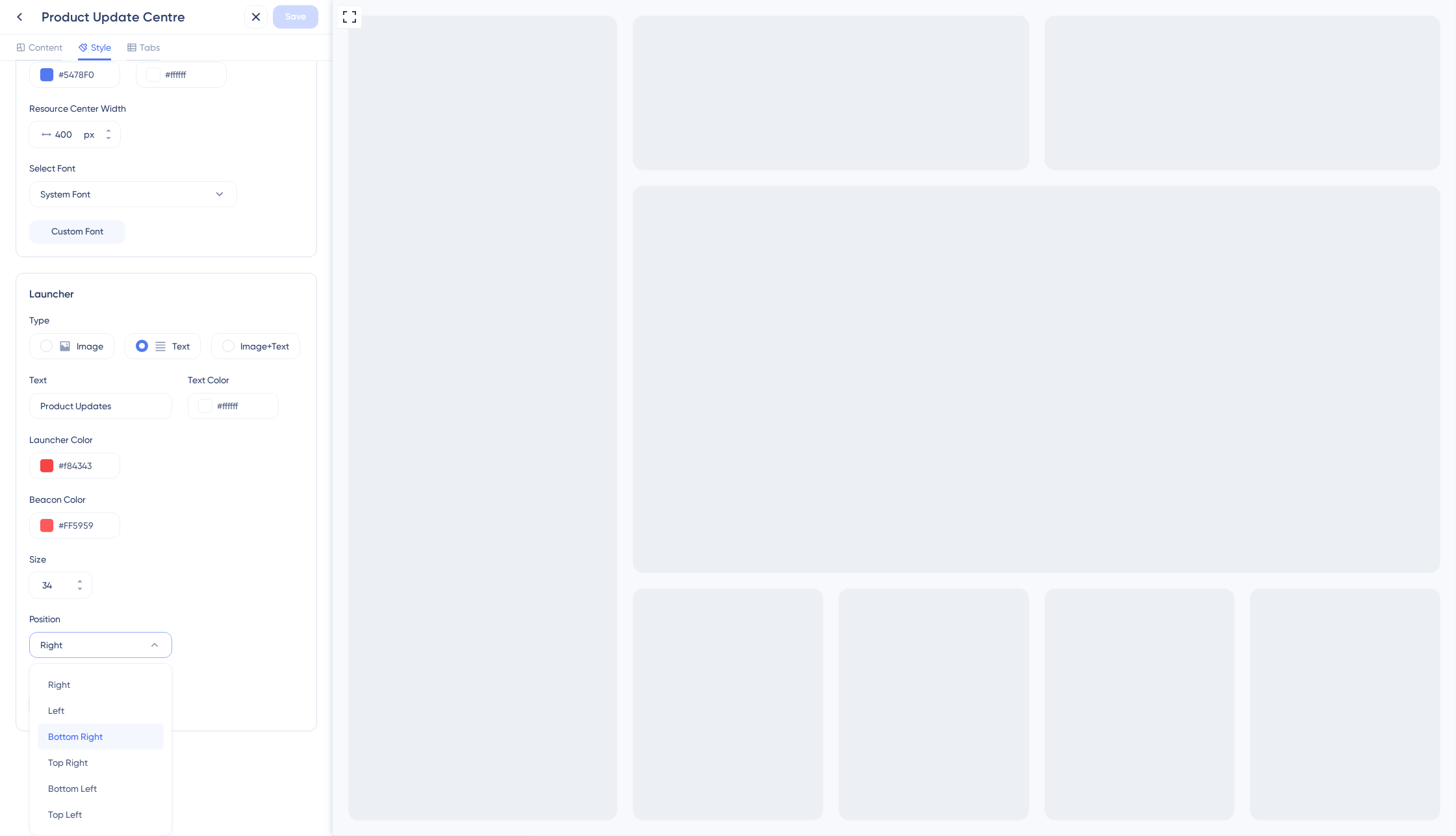
click at [88, 735] on span "Bottom Right" at bounding box center [75, 737] width 54 height 16
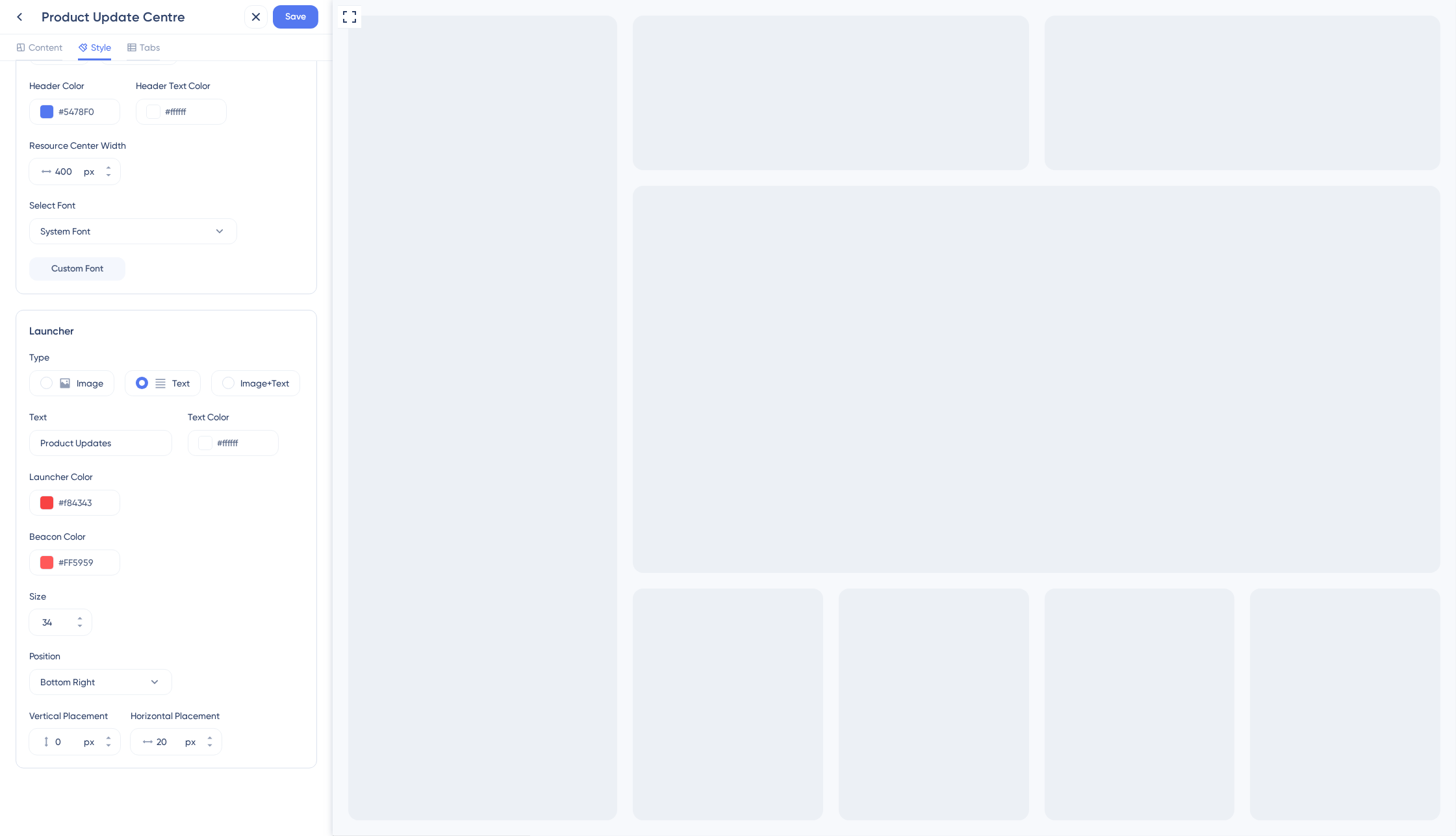
scroll to position [99, 0]
click at [75, 685] on span "Bottom Right" at bounding box center [67, 682] width 54 height 16
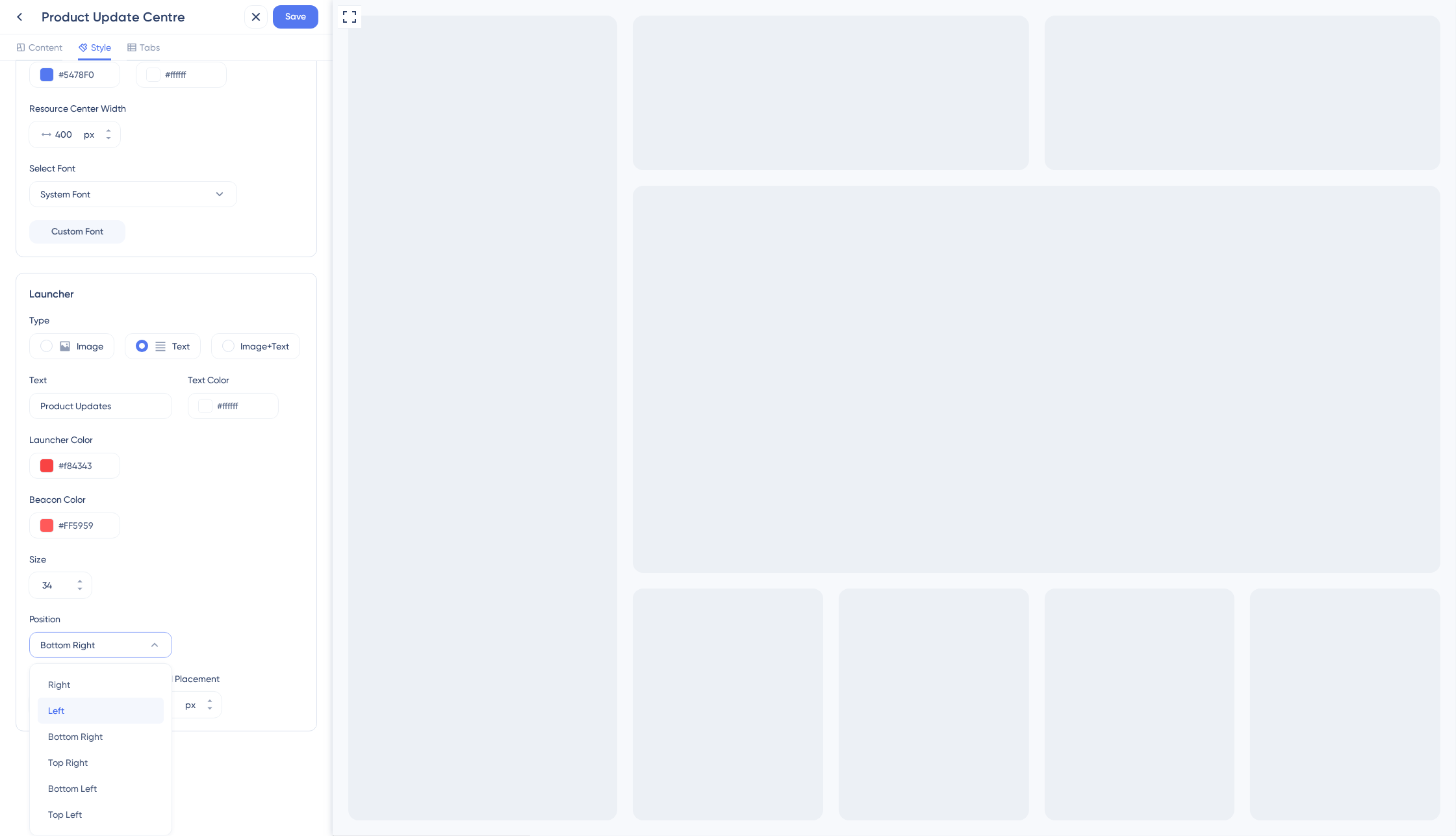
click at [90, 709] on div "Left Left" at bounding box center [100, 710] width 106 height 26
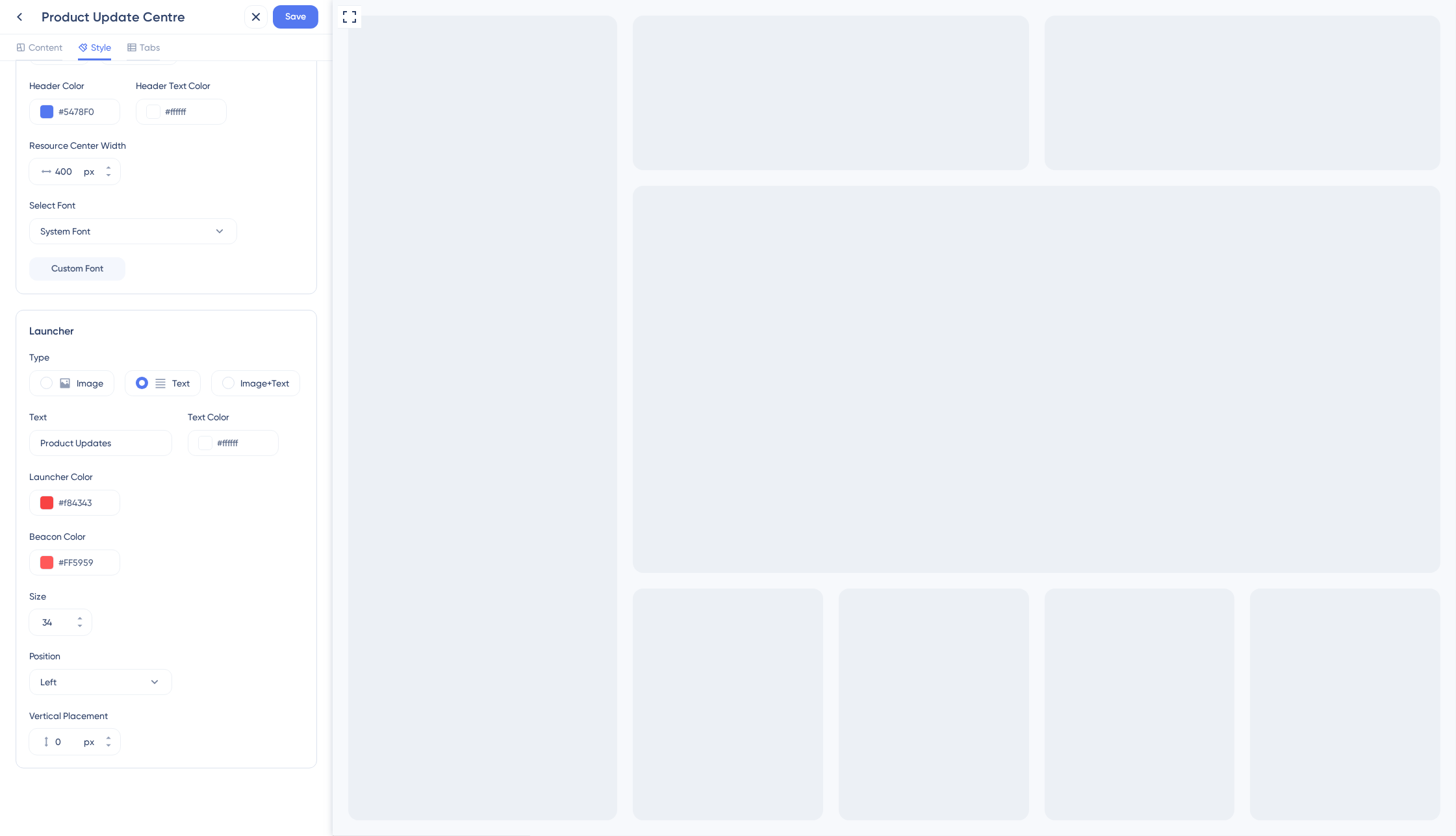
scroll to position [99, 0]
click at [288, 25] on button "Save" at bounding box center [295, 17] width 45 height 23
click at [21, 17] on icon at bounding box center [20, 17] width 16 height 16
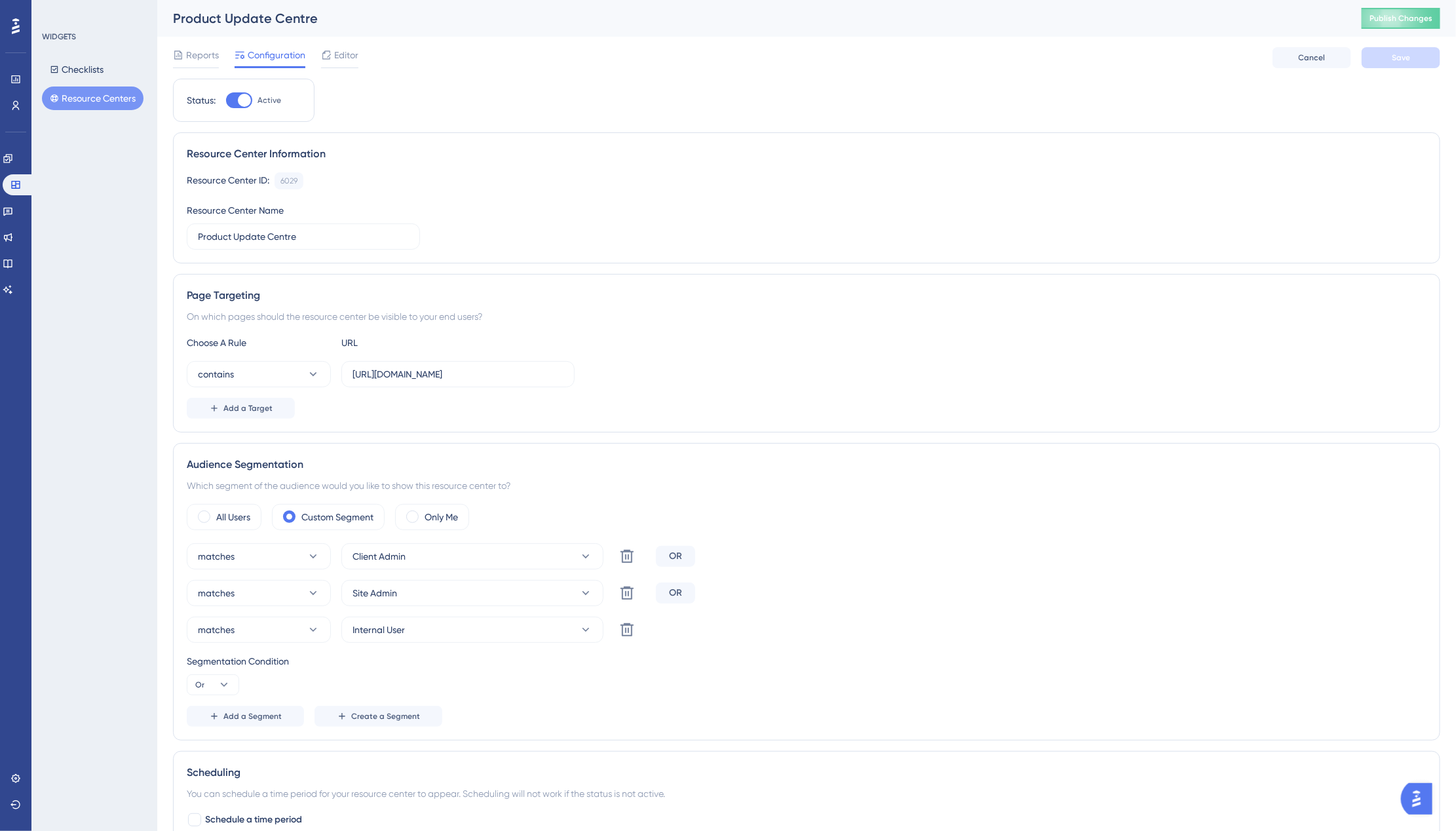
click at [1413, 31] on div "Product Update Centre Publish Changes" at bounding box center [807, 18] width 1298 height 37
click at [1410, 28] on button "Publish Changes" at bounding box center [1401, 18] width 79 height 21
click at [338, 55] on span "Editor" at bounding box center [346, 56] width 24 height 16
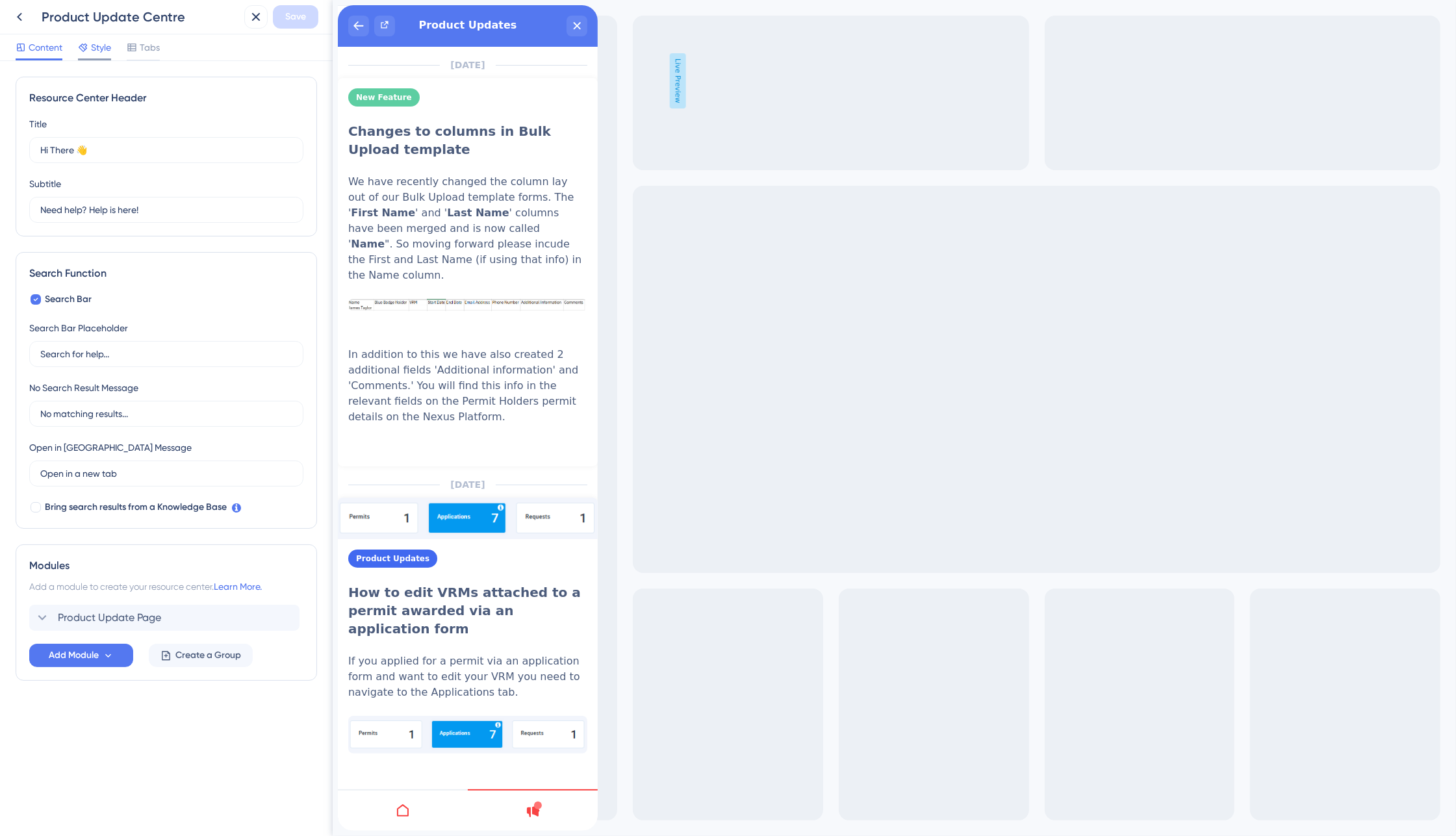
click at [95, 43] on span "Style" at bounding box center [100, 48] width 20 height 16
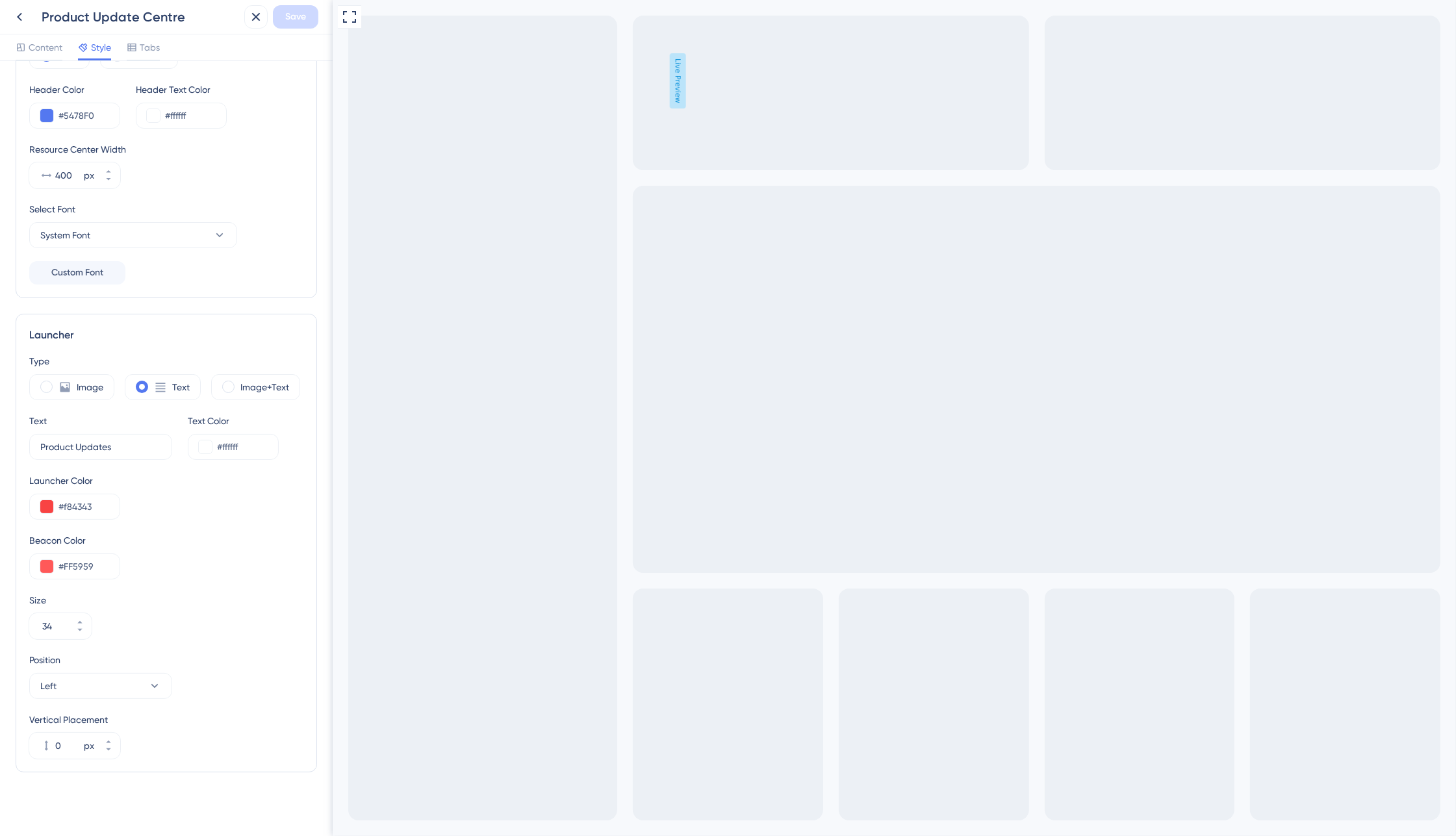
scroll to position [99, 0]
click at [140, 675] on button "Left" at bounding box center [100, 682] width 143 height 26
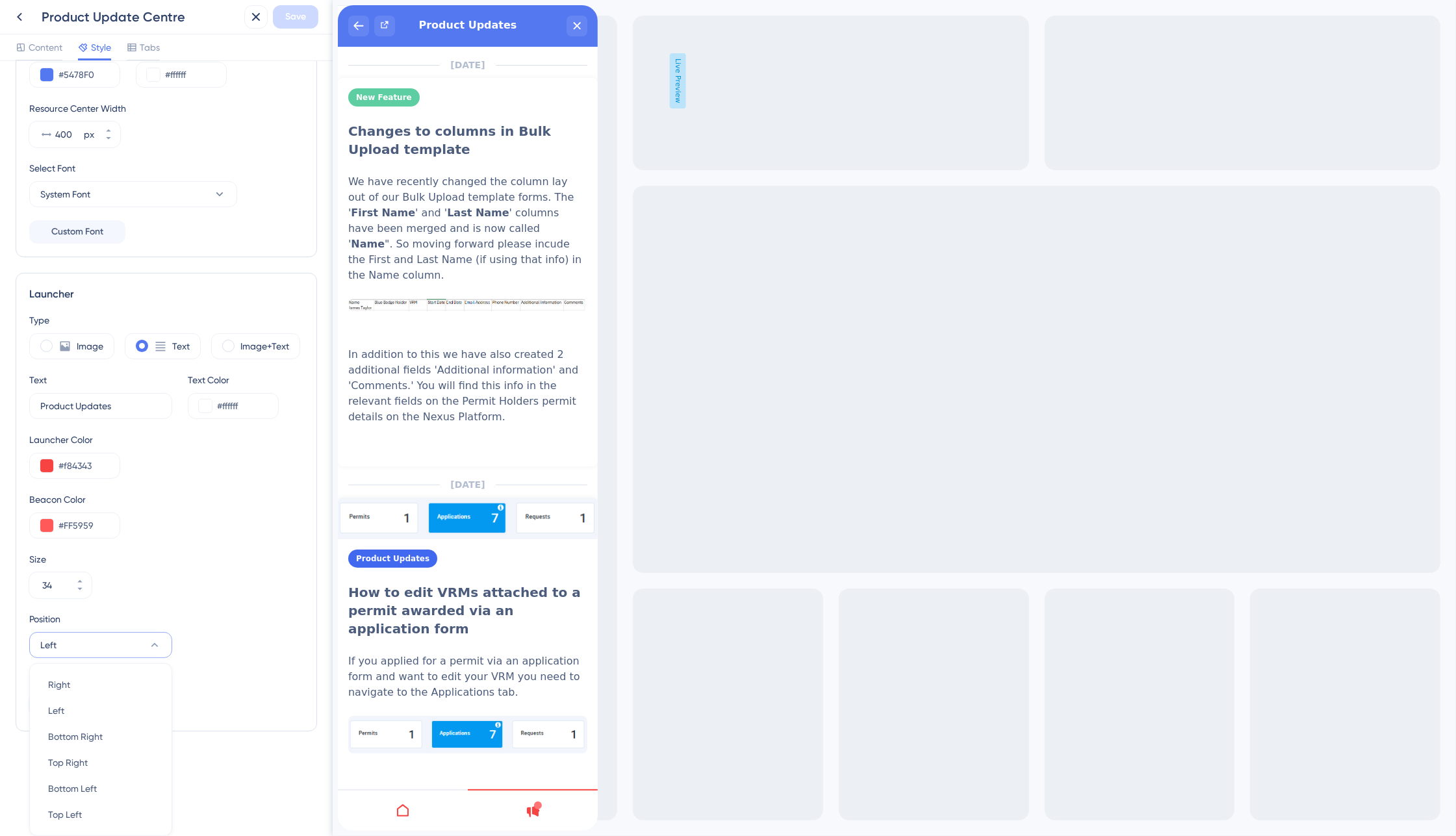
click at [307, 636] on div "Resource Center Homepage Header Style Solid Gradient Header Color #5478F0 Heade…" at bounding box center [166, 448] width 333 height 775
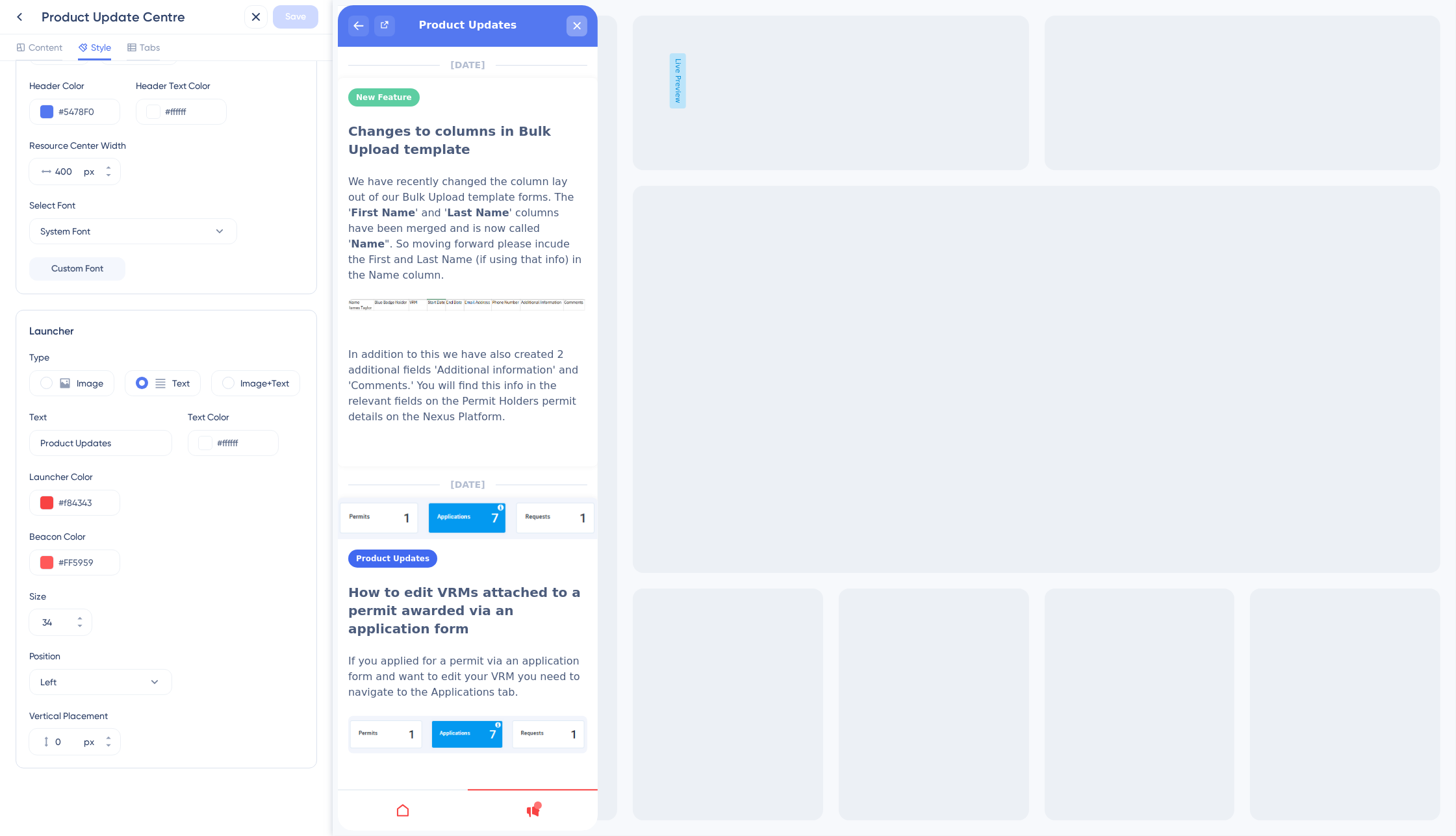
click at [575, 27] on icon "close resource center" at bounding box center [576, 26] width 7 height 7
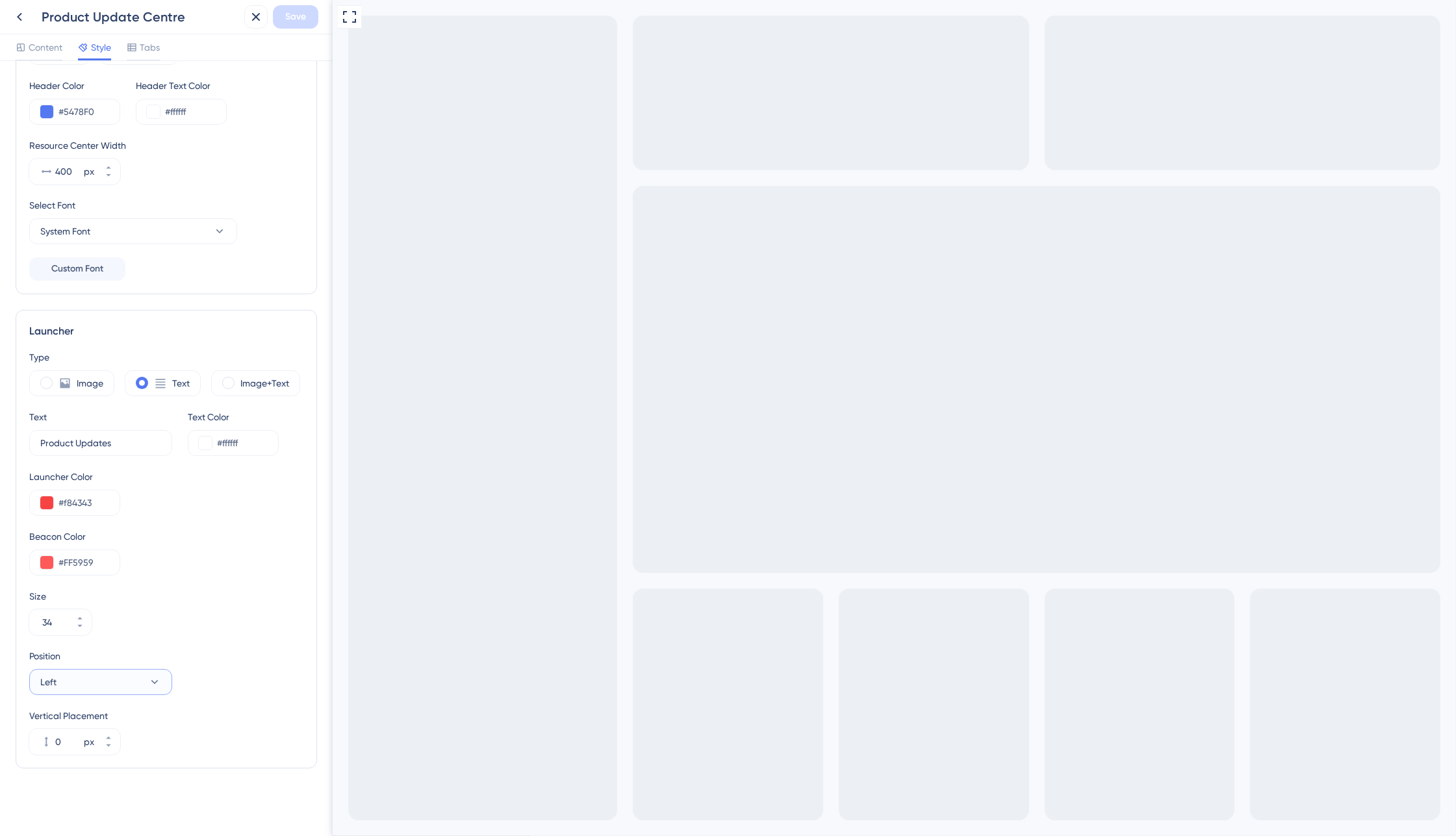
click at [92, 689] on button "Left" at bounding box center [100, 682] width 143 height 26
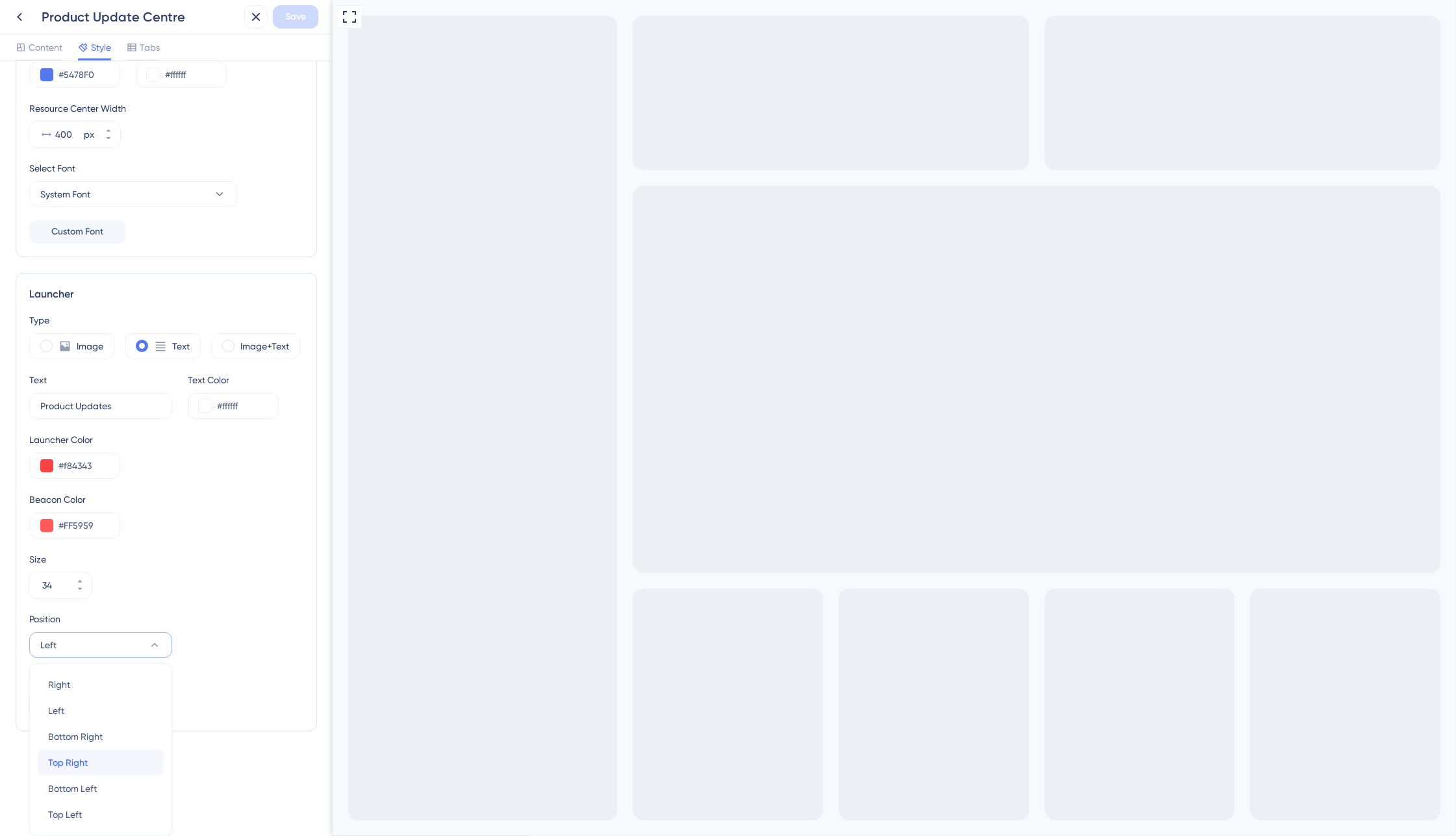
click at [89, 757] on div "Top Right Top Right" at bounding box center [100, 761] width 106 height 26
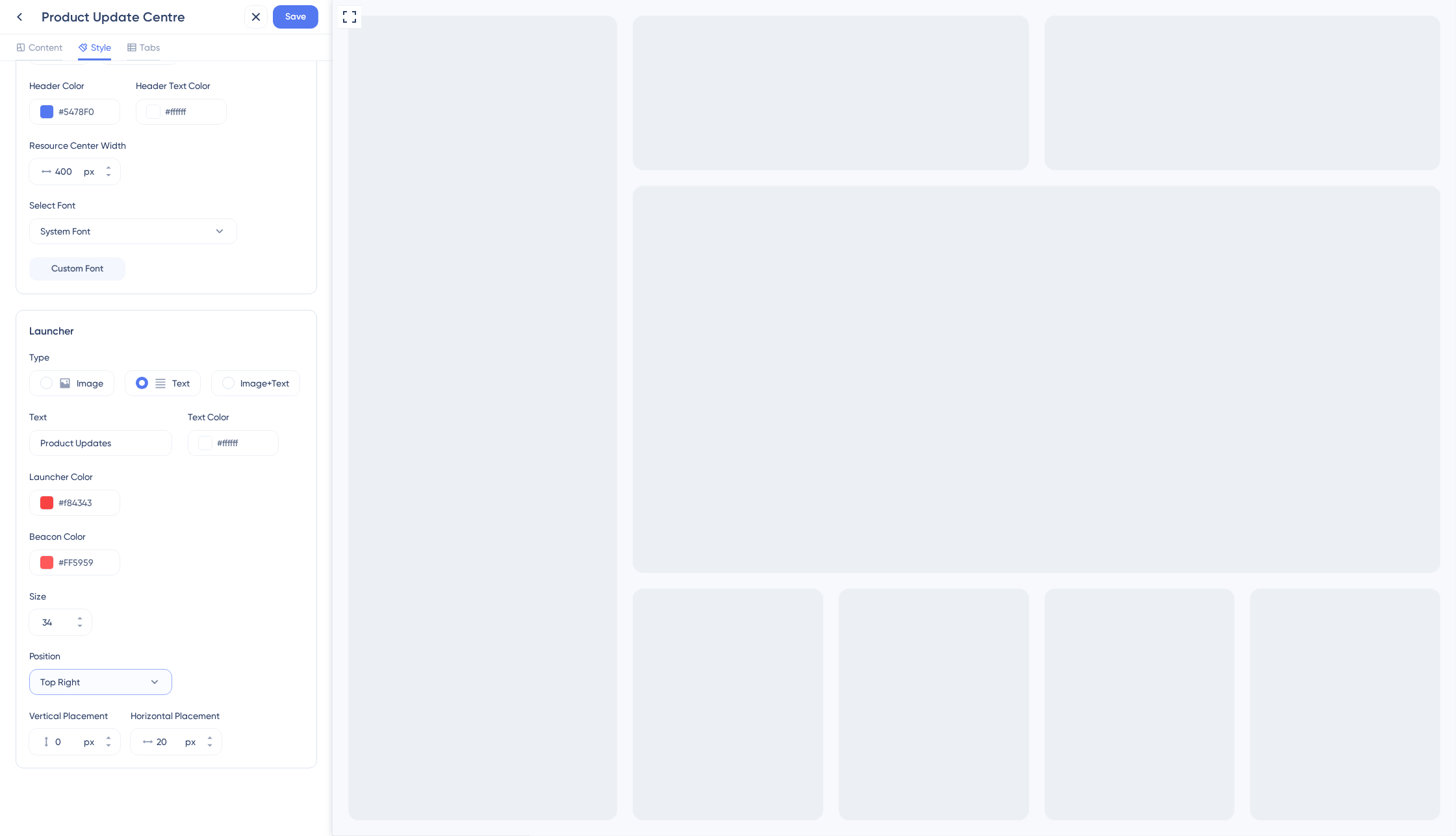
click at [59, 686] on span "Top Right" at bounding box center [59, 682] width 40 height 16
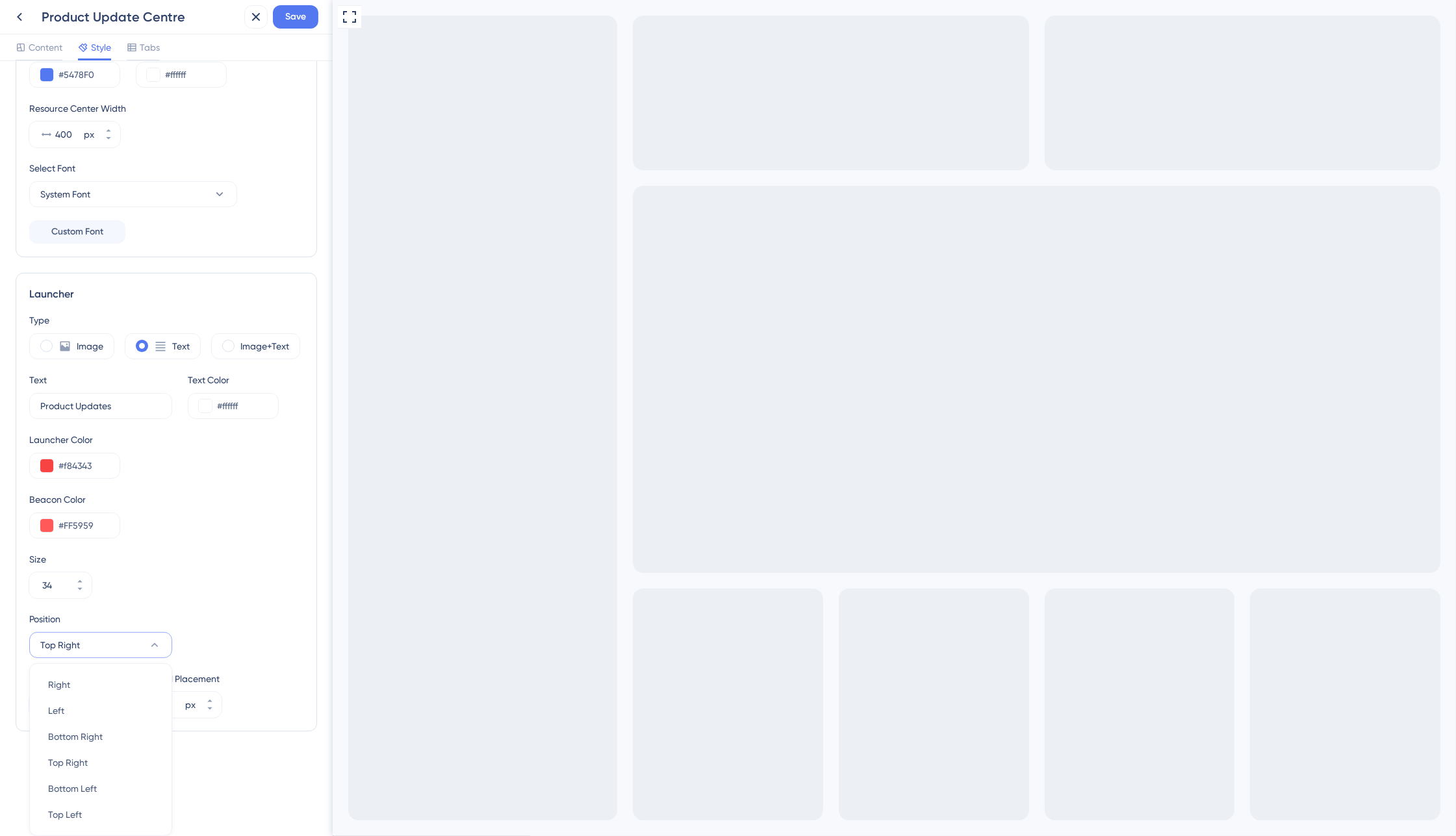
click at [212, 576] on div "Size 34" at bounding box center [166, 574] width 274 height 47
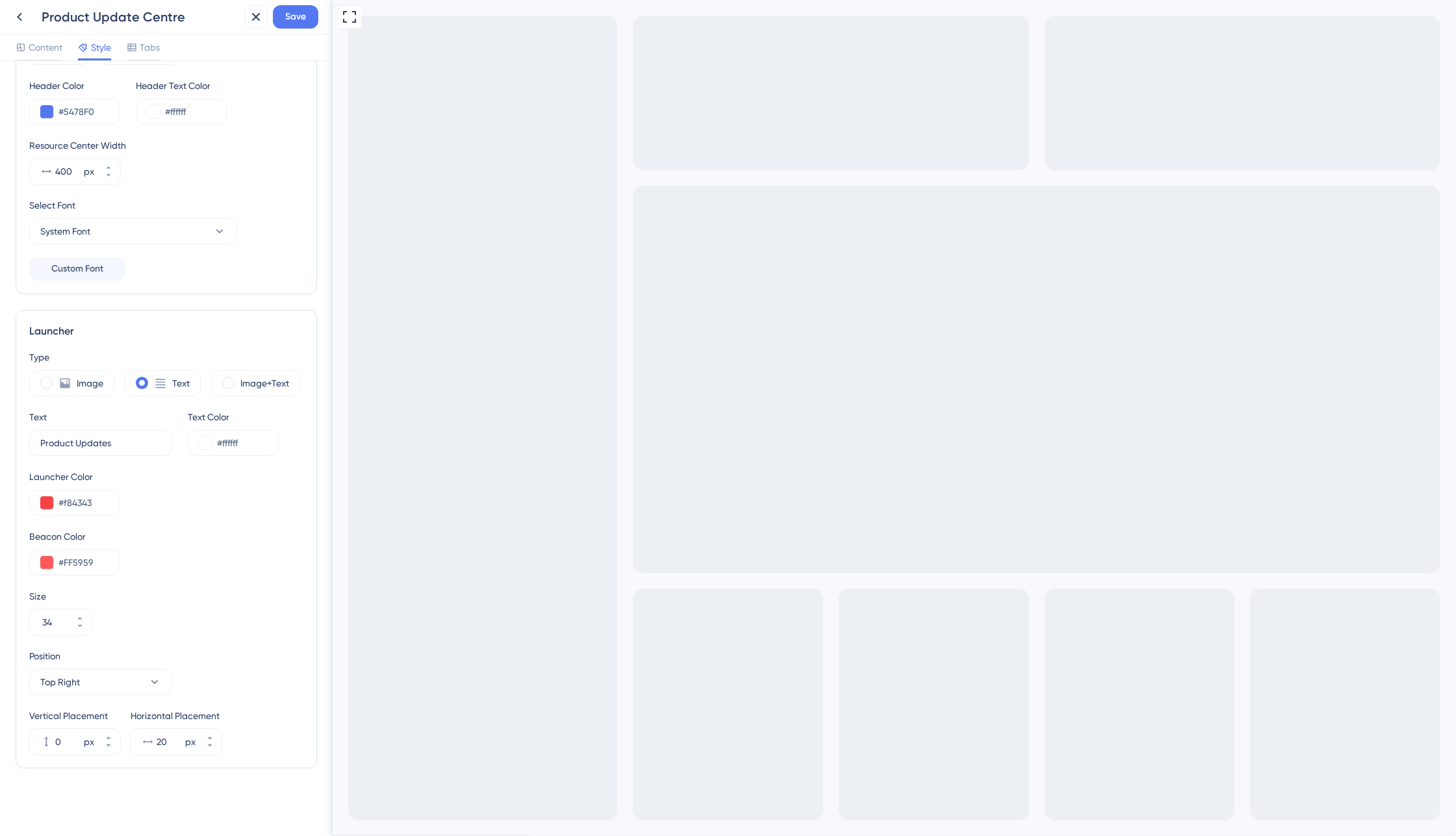
drag, startPoint x: 613, startPoint y: 918, endPoint x: 627, endPoint y: 1035, distance: 117.8
click at [1374, 89] on div "Full Screen Preview Live Preview" at bounding box center [893, 469] width 1123 height 938
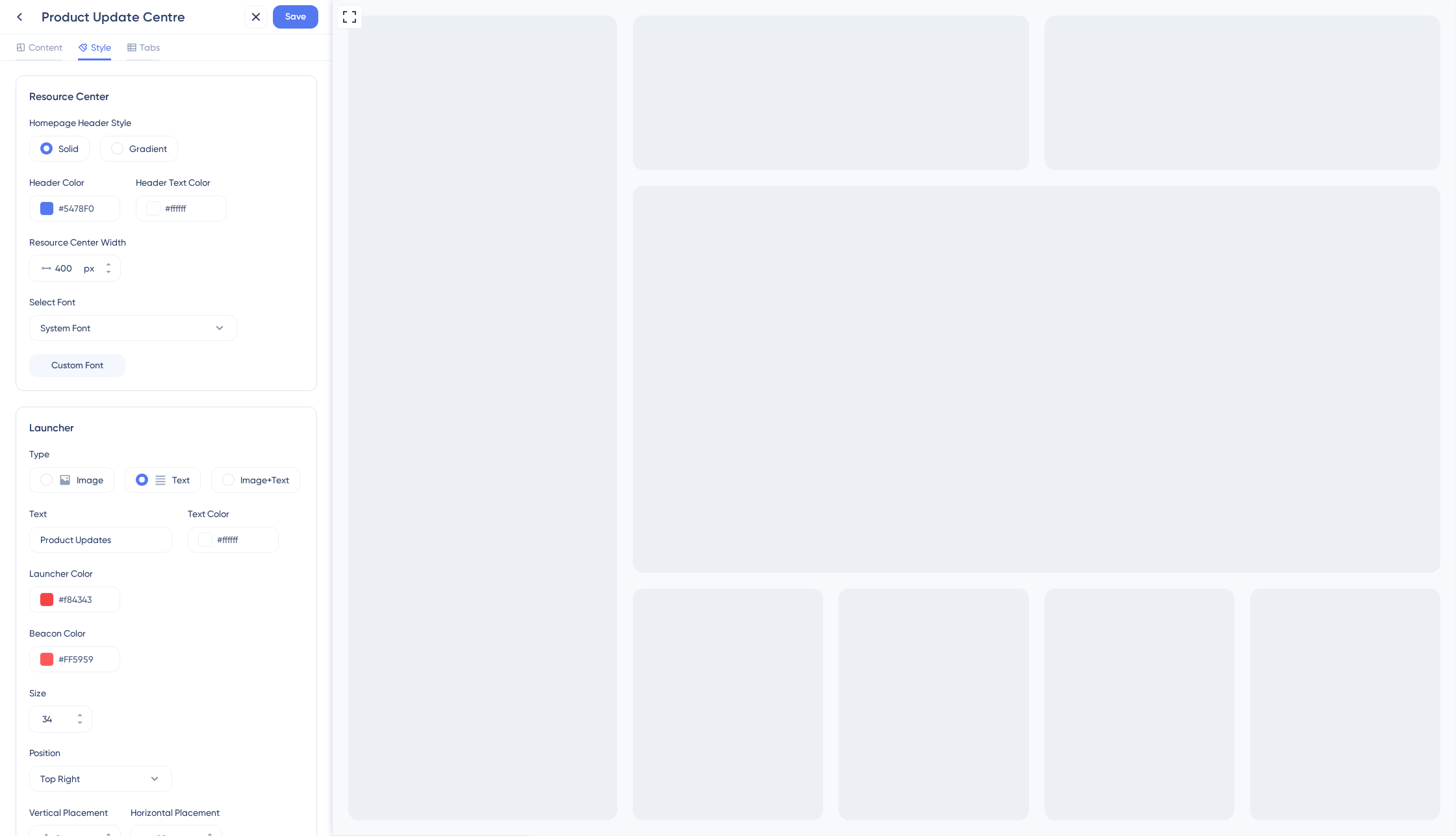
scroll to position [0, 0]
click at [170, 327] on button "System Font" at bounding box center [133, 328] width 208 height 26
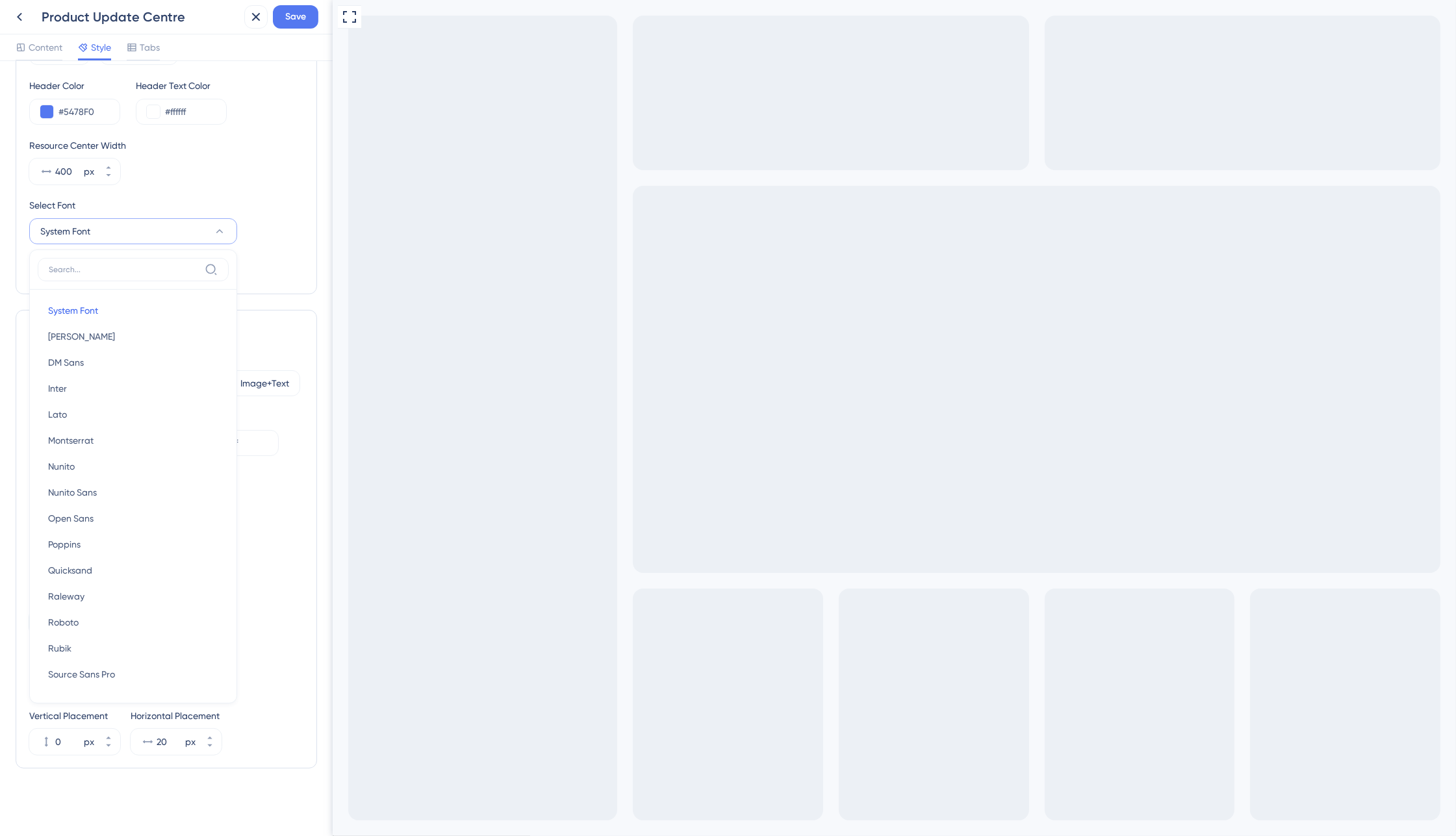
click at [284, 188] on div "Homepage Header Style Solid Gradient Header Color #5478F0 Header Text Color #ff…" at bounding box center [166, 149] width 274 height 263
